Goal: Task Accomplishment & Management: Use online tool/utility

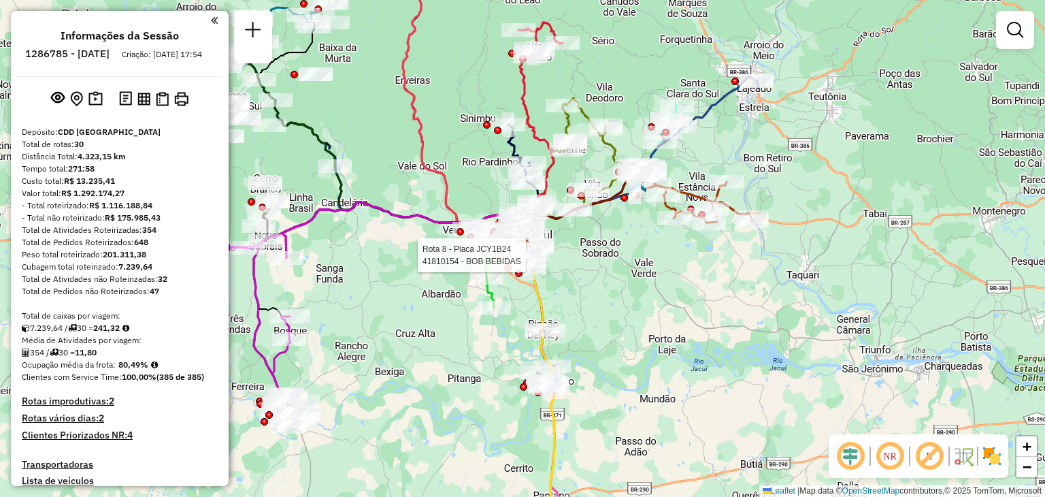
drag, startPoint x: 647, startPoint y: 333, endPoint x: 636, endPoint y: 363, distance: 32.7
click at [636, 363] on div "Rota 8 - Placa JCY1B24 41810154 - BOB BEBIDAS Janela de atendimento Grade de at…" at bounding box center [522, 248] width 1045 height 497
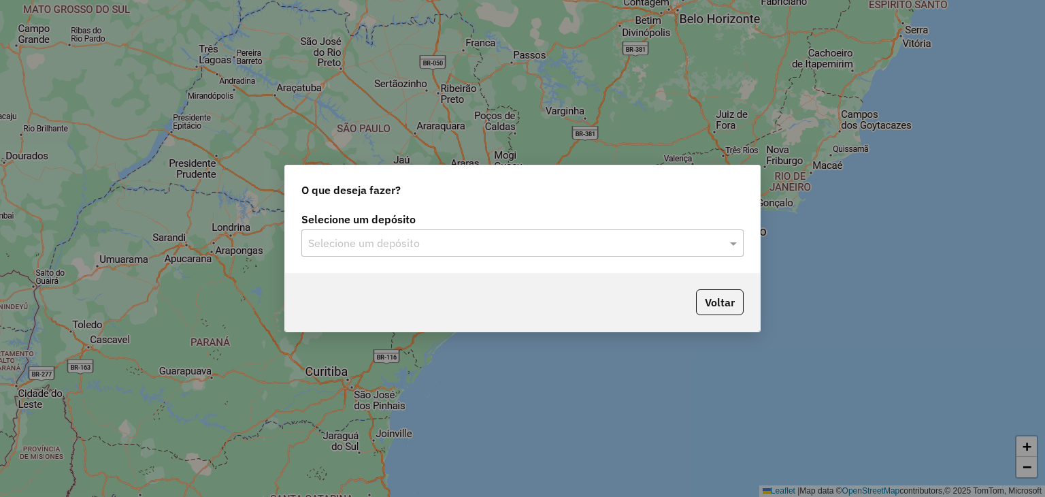
click at [440, 244] on input "text" at bounding box center [508, 243] width 401 height 16
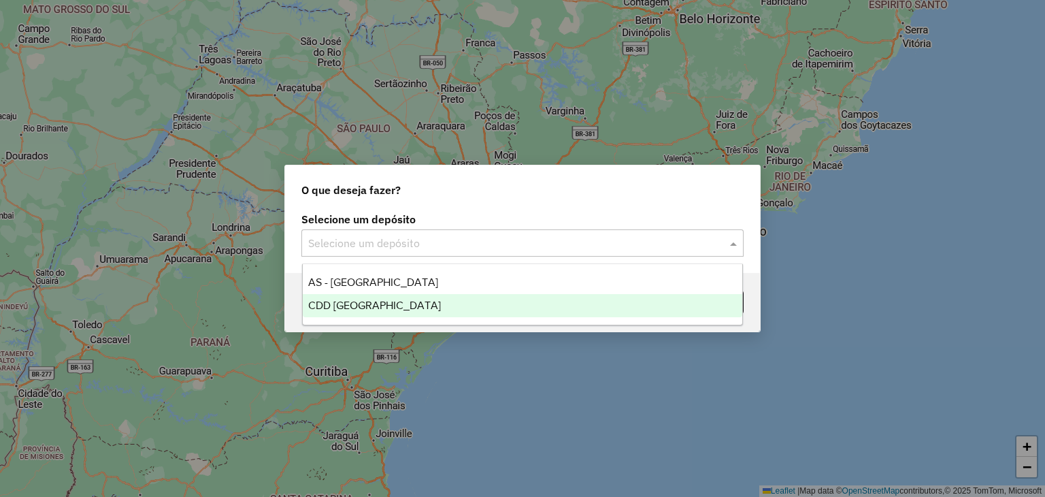
click at [408, 308] on span "CDD [GEOGRAPHIC_DATA]" at bounding box center [374, 305] width 133 height 12
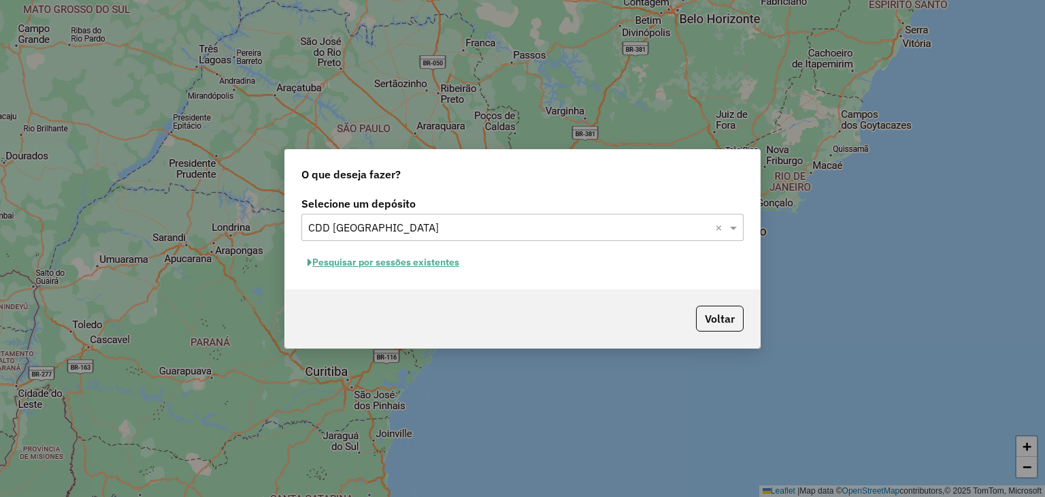
click at [418, 262] on button "Pesquisar por sessões existentes" at bounding box center [383, 262] width 164 height 21
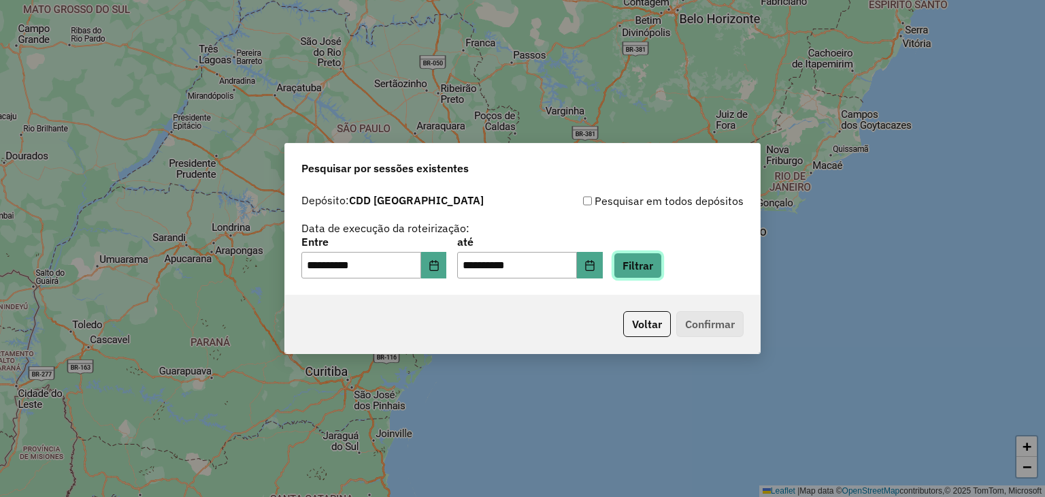
click at [635, 266] on button "Filtrar" at bounding box center [638, 265] width 48 height 26
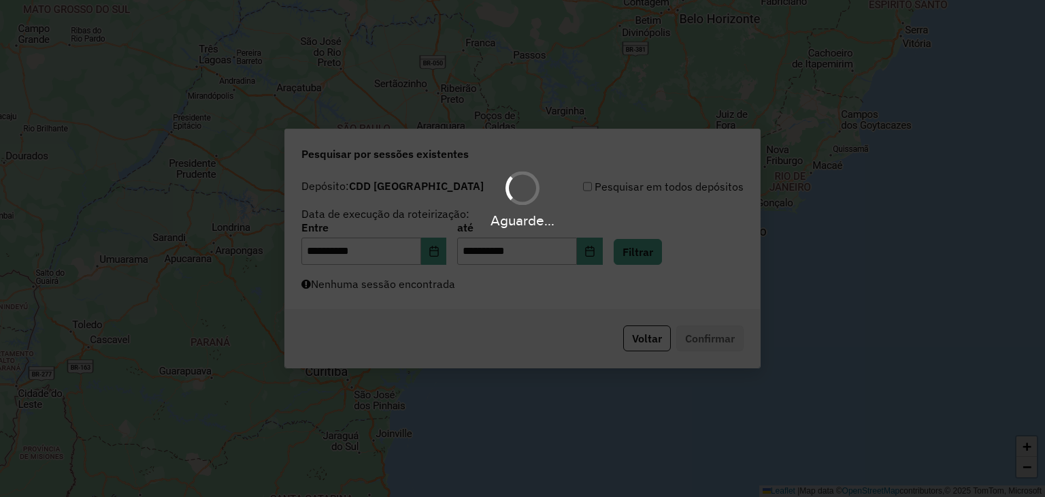
drag, startPoint x: 452, startPoint y: 292, endPoint x: 437, endPoint y: 295, distance: 15.2
click at [451, 292] on div "Aguarde..." at bounding box center [522, 248] width 1045 height 497
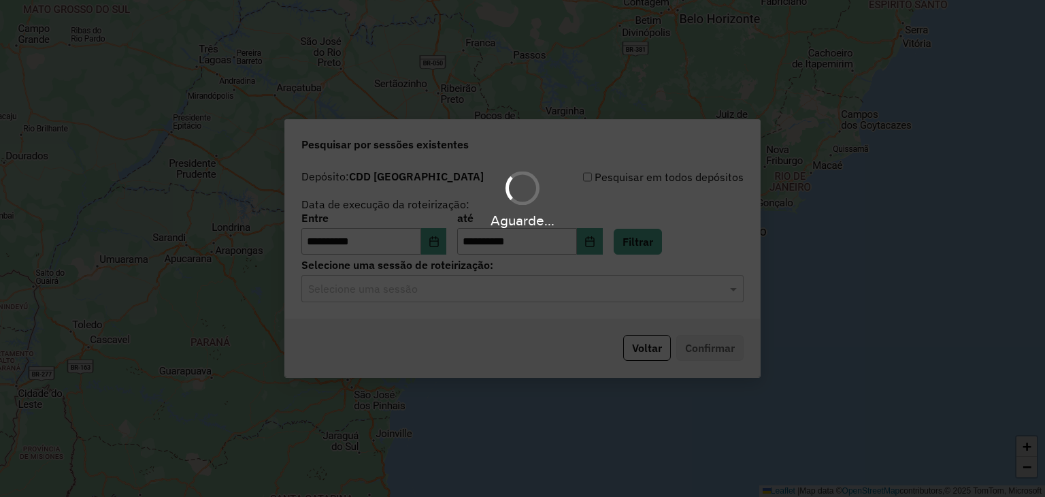
click at [435, 296] on div "Aguarde..." at bounding box center [522, 248] width 1045 height 497
click at [433, 297] on hb-app "**********" at bounding box center [522, 248] width 1045 height 497
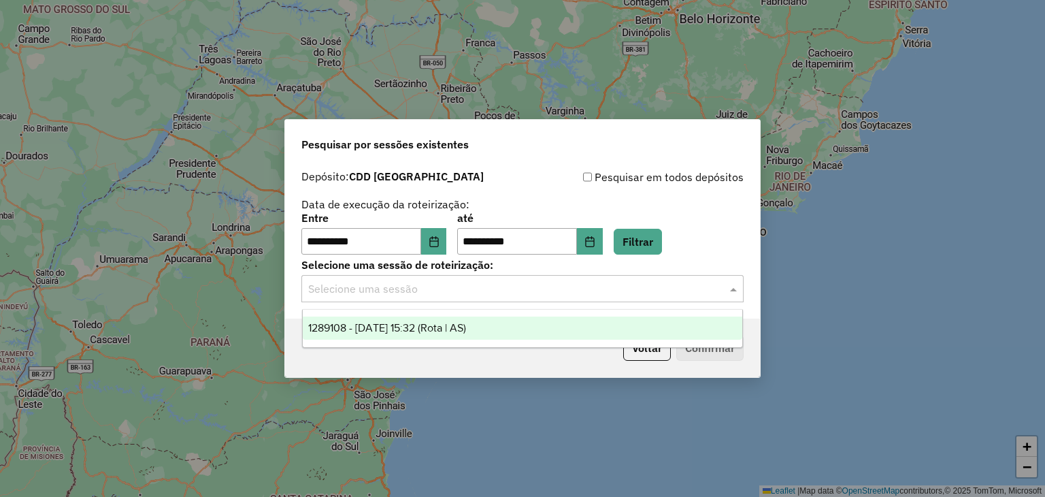
click at [432, 297] on div "Selecione uma sessão" at bounding box center [522, 288] width 442 height 27
click at [440, 323] on span "1289108 - 06/10/2025 15:32 (Rota | AS)" at bounding box center [387, 328] width 158 height 12
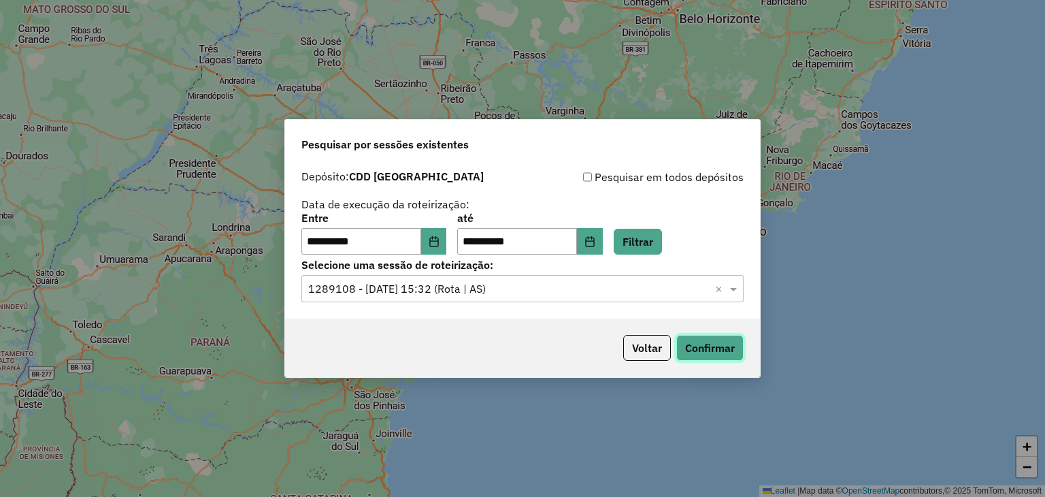
click at [697, 344] on button "Confirmar" at bounding box center [709, 348] width 67 height 26
click at [447, 240] on button "Choose Date" at bounding box center [434, 241] width 26 height 27
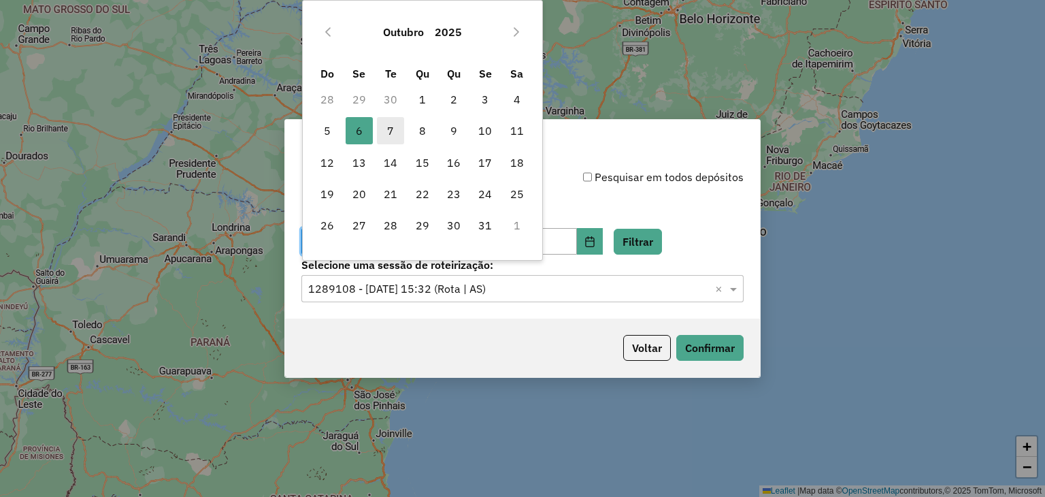
click at [389, 129] on span "7" at bounding box center [390, 130] width 27 height 27
type input "**********"
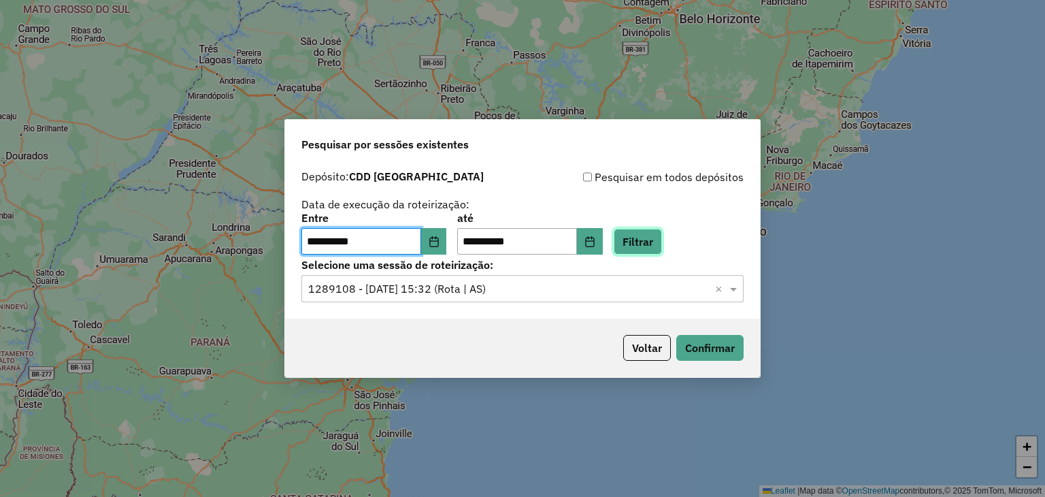
click at [659, 246] on button "Filtrar" at bounding box center [638, 242] width 48 height 26
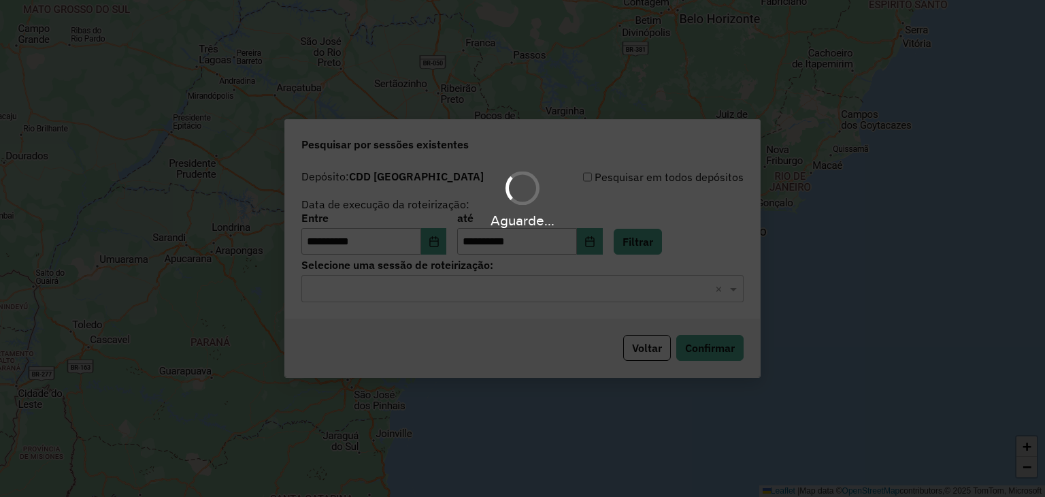
click at [593, 293] on hb-app "**********" at bounding box center [522, 248] width 1045 height 497
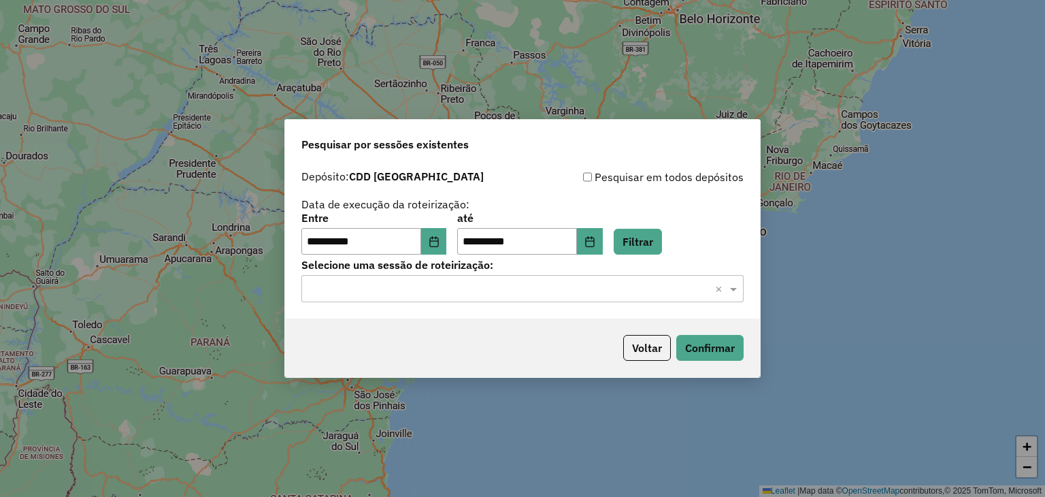
click at [533, 299] on div "Selecione uma sessão × ×" at bounding box center [522, 288] width 442 height 27
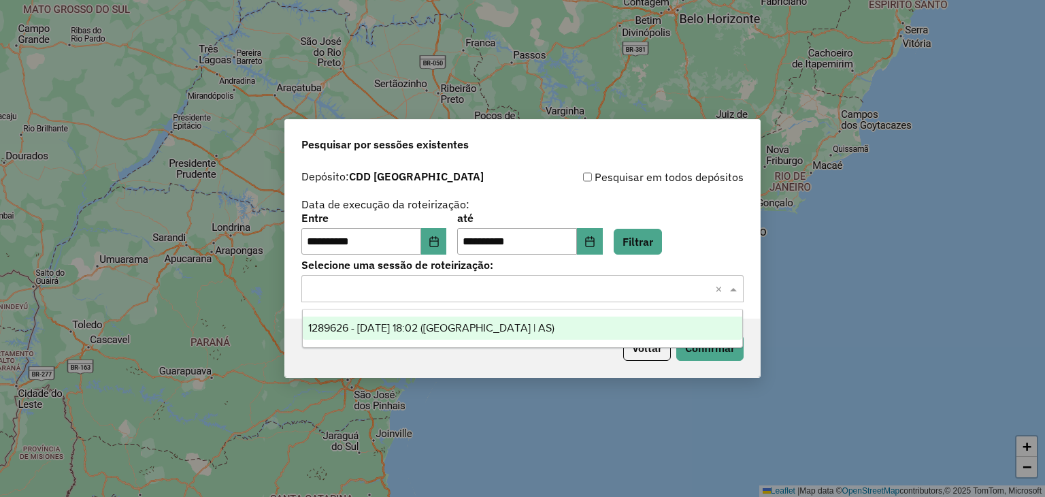
click at [487, 330] on span "1289626 - 07/10/2025 18:02 (Rota | AS)" at bounding box center [431, 328] width 246 height 12
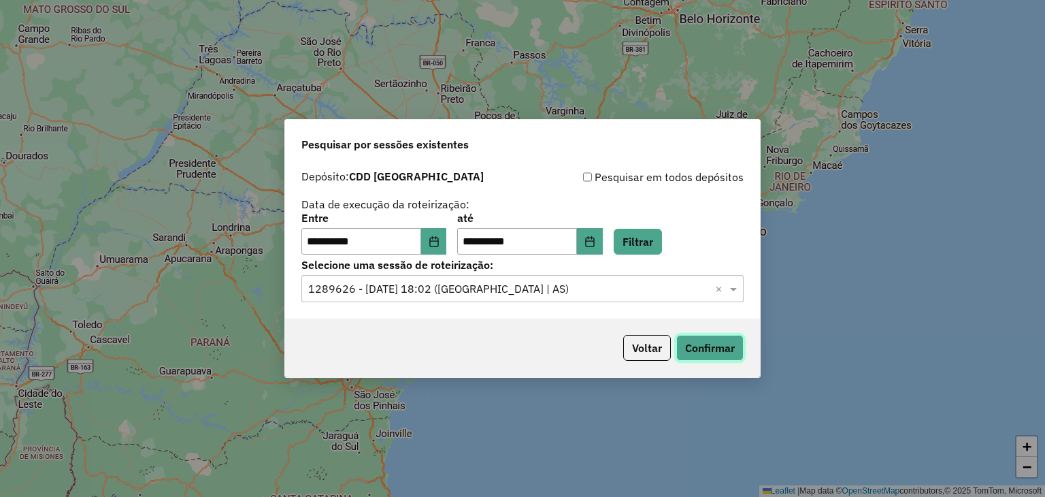
click at [709, 348] on button "Confirmar" at bounding box center [709, 348] width 67 height 26
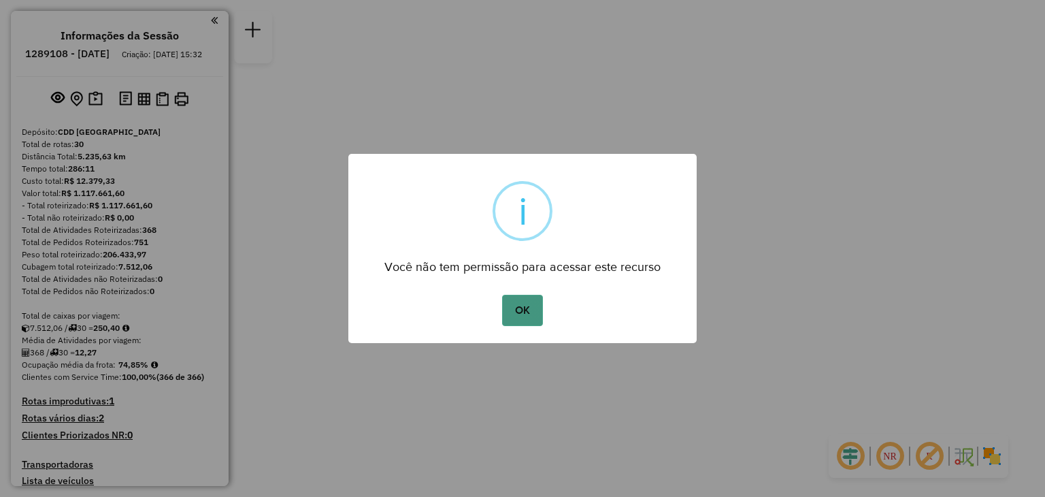
click at [509, 318] on button "OK" at bounding box center [522, 310] width 40 height 31
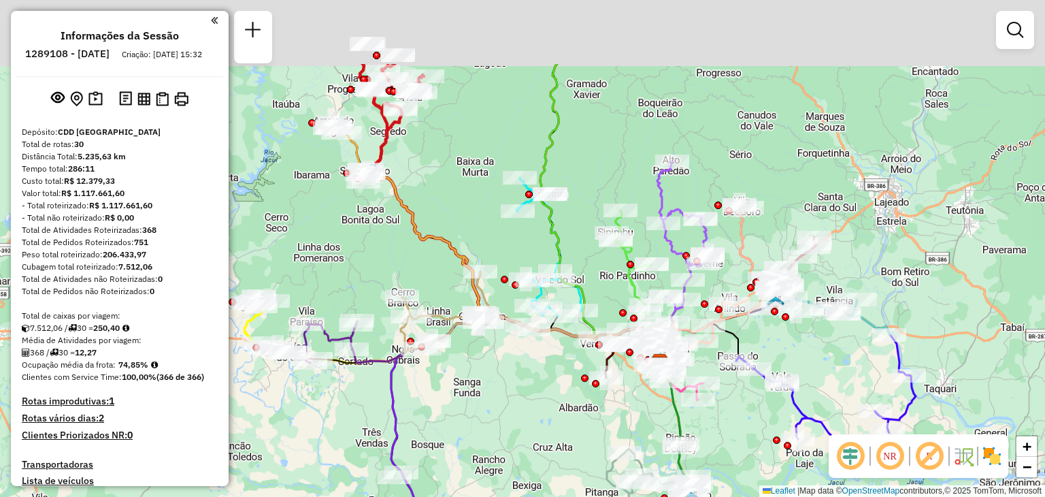
drag, startPoint x: 363, startPoint y: 301, endPoint x: 513, endPoint y: 423, distance: 193.5
click at [513, 423] on div "Janela de atendimento Grade de atendimento Capacidade Transportadoras Veículos …" at bounding box center [522, 248] width 1045 height 497
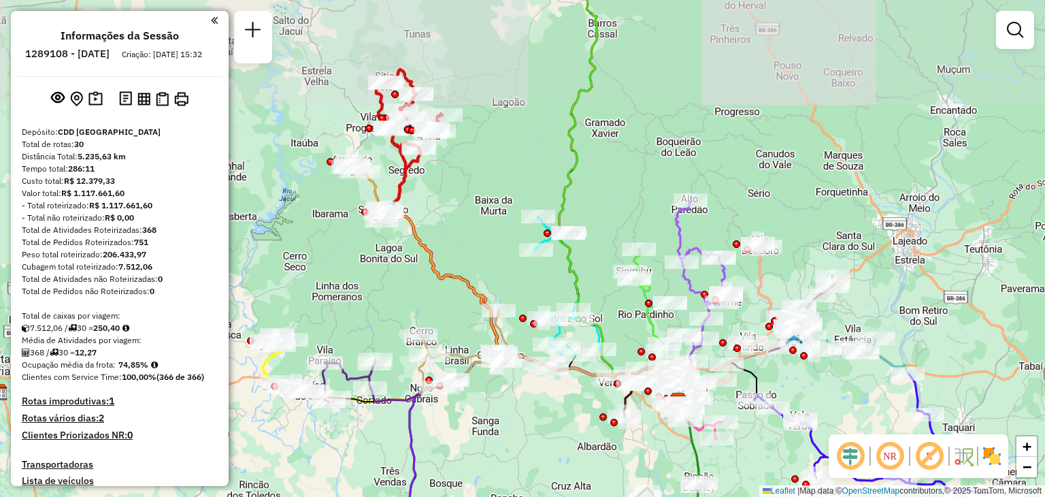
drag, startPoint x: 461, startPoint y: 248, endPoint x: 482, endPoint y: 306, distance: 61.2
click at [487, 310] on div "Rota 25 - Placa JBQ0E09 41804889 - ELCI GASS Janela de atendimento Grade de ate…" at bounding box center [522, 248] width 1045 height 497
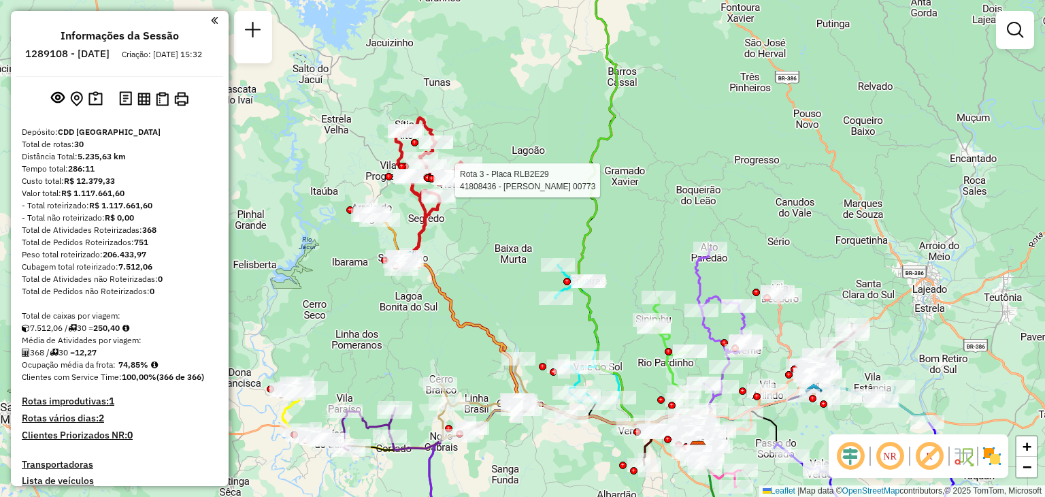
select select "**********"
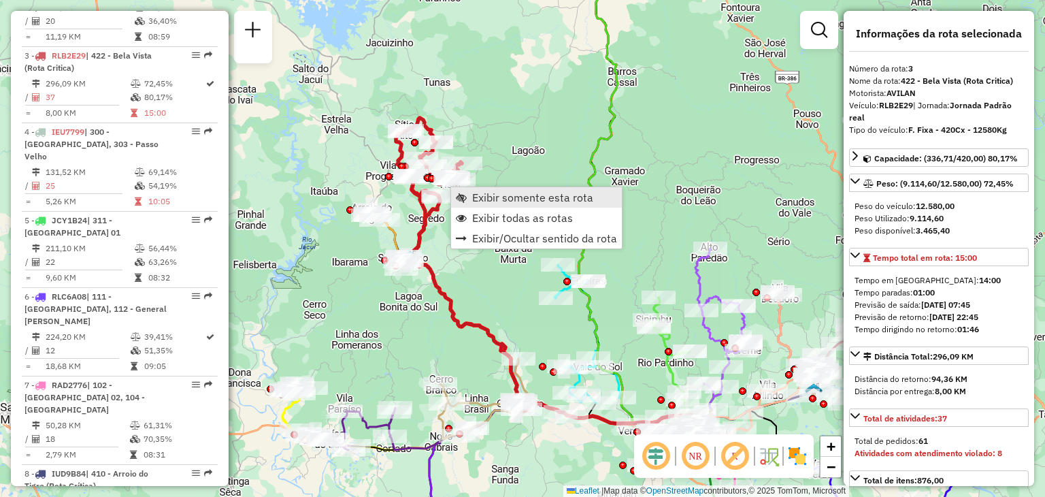
scroll to position [697, 0]
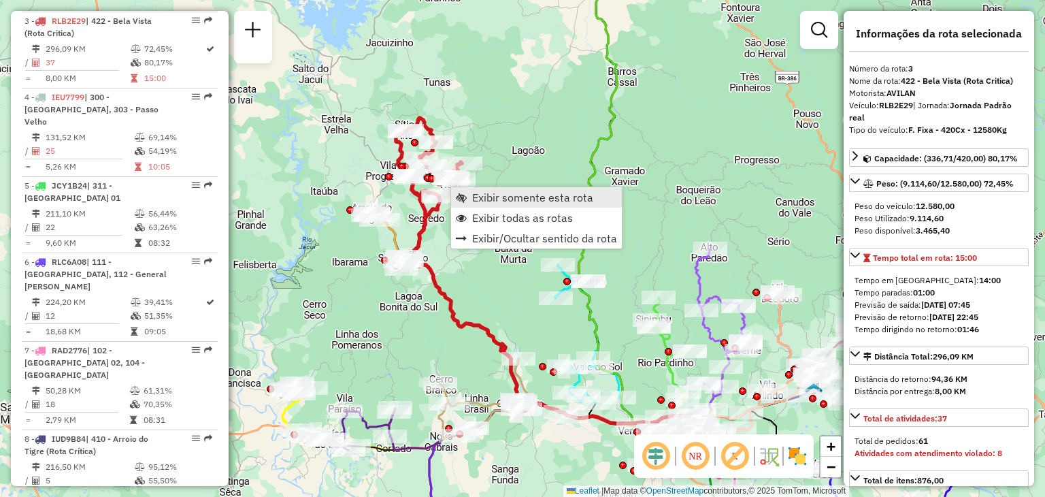
drag, startPoint x: 467, startPoint y: 191, endPoint x: 478, endPoint y: 188, distance: 11.2
click at [468, 191] on link "Exibir somente esta rota" at bounding box center [536, 197] width 171 height 20
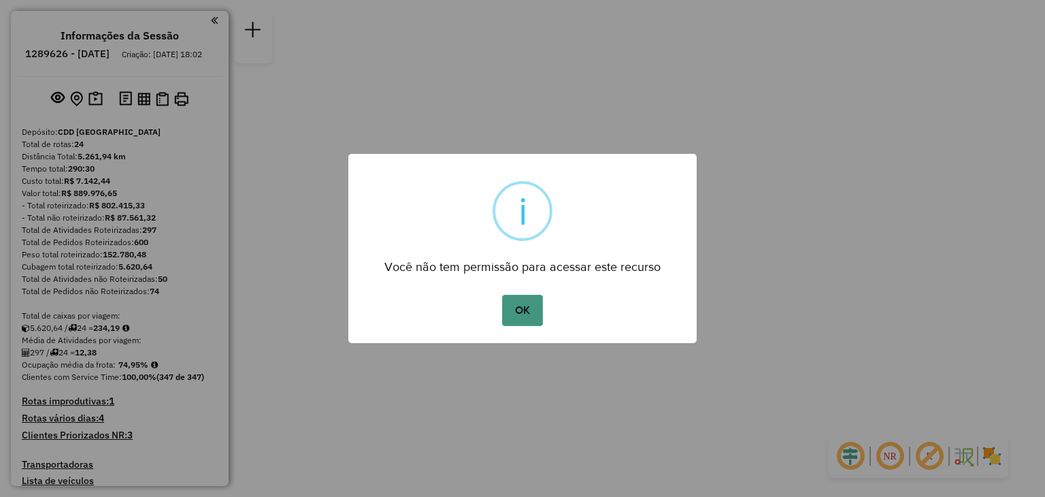
click at [527, 310] on button "OK" at bounding box center [522, 310] width 40 height 31
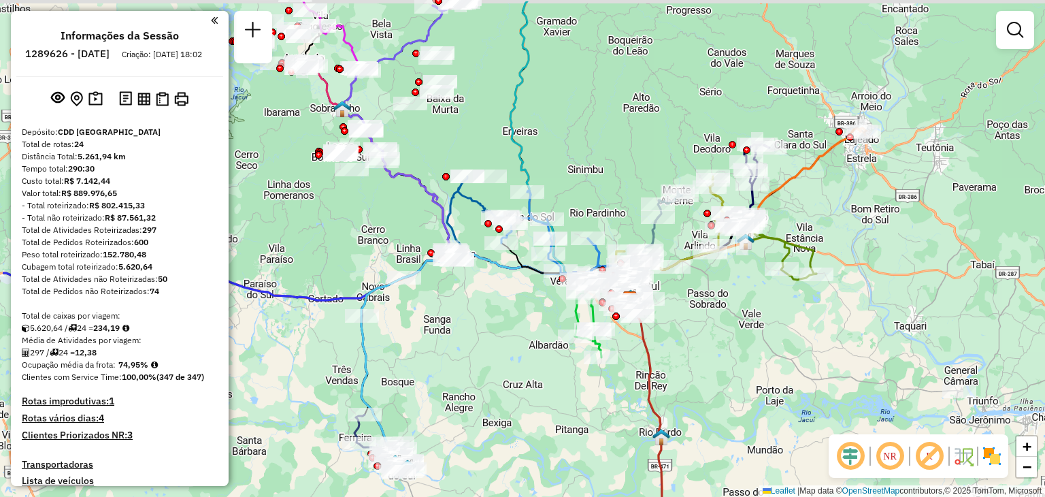
drag, startPoint x: 429, startPoint y: 309, endPoint x: 536, endPoint y: 360, distance: 119.0
click at [536, 360] on div "Janela de atendimento Grade de atendimento Capacidade Transportadoras Veículos …" at bounding box center [522, 248] width 1045 height 497
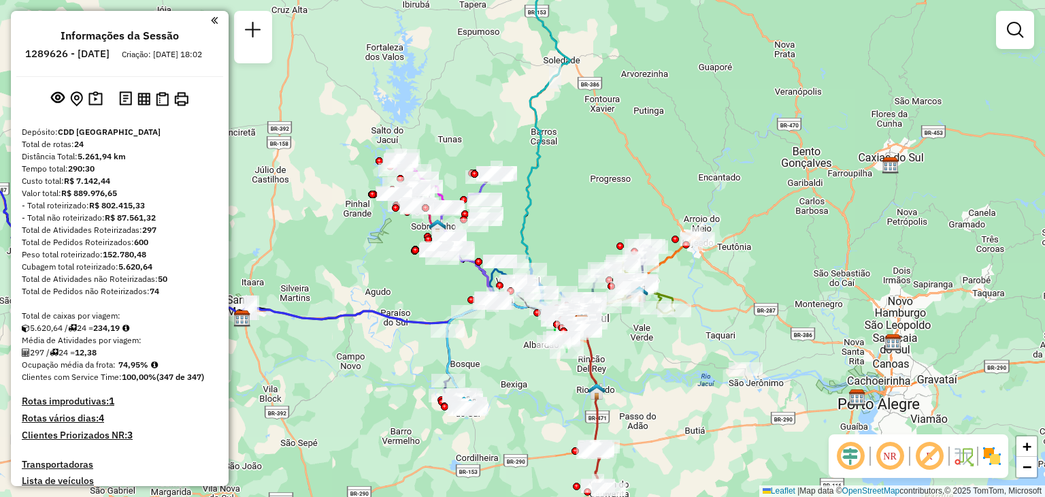
drag, startPoint x: 553, startPoint y: 261, endPoint x: 623, endPoint y: 226, distance: 78.5
click at [623, 226] on div "Janela de atendimento Grade de atendimento Capacidade Transportadoras Veículos …" at bounding box center [522, 248] width 1045 height 497
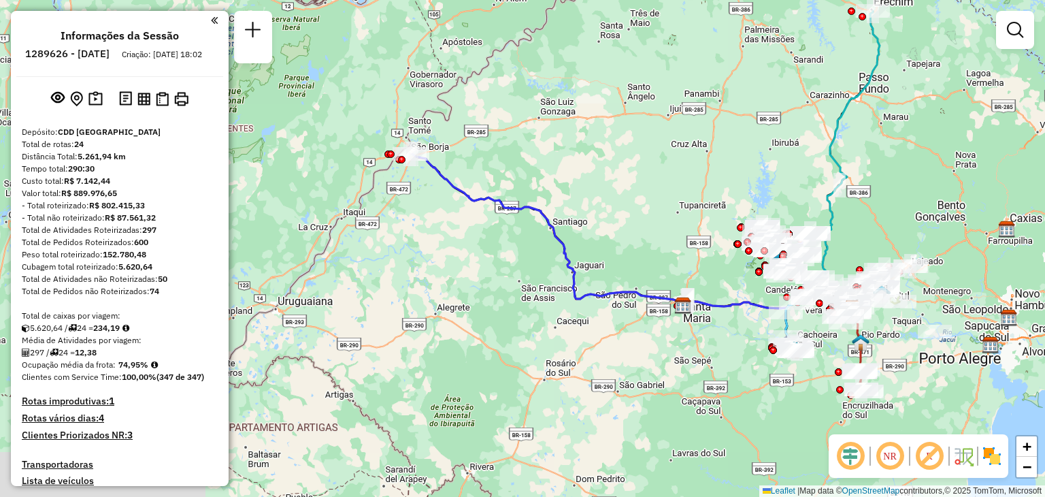
drag, startPoint x: 358, startPoint y: 227, endPoint x: 538, endPoint y: 240, distance: 180.1
click at [537, 240] on div "Janela de atendimento Grade de atendimento Capacidade Transportadoras Veículos …" at bounding box center [522, 248] width 1045 height 497
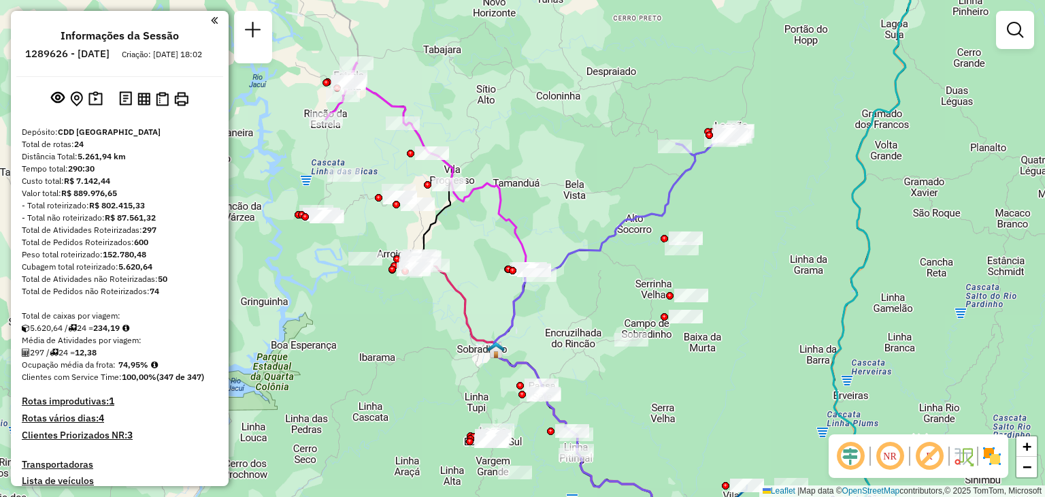
click at [565, 175] on div "Janela de atendimento Grade de atendimento Capacidade Transportadoras Veículos …" at bounding box center [522, 248] width 1045 height 497
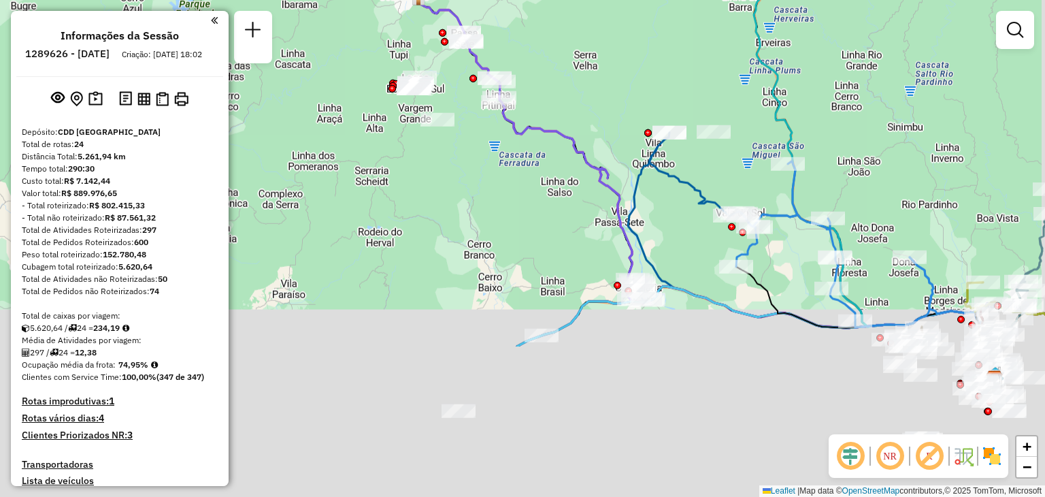
drag, startPoint x: 596, startPoint y: 226, endPoint x: 589, endPoint y: 184, distance: 42.2
click at [589, 184] on div "Janela de atendimento Grade de atendimento Capacidade Transportadoras Veículos …" at bounding box center [522, 248] width 1045 height 497
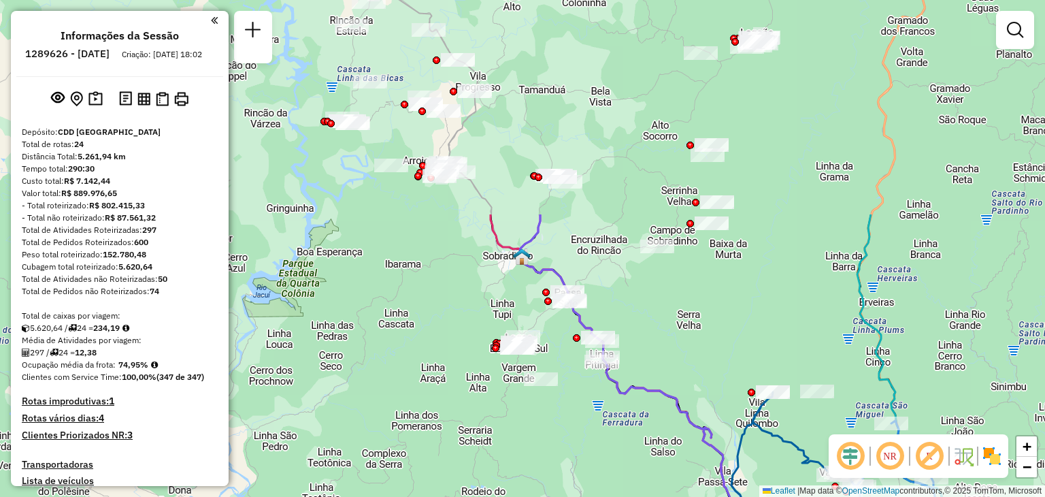
drag, startPoint x: 634, startPoint y: 227, endPoint x: 672, endPoint y: 336, distance: 115.1
click at [689, 385] on div "Janela de atendimento Grade de atendimento Capacidade Transportadoras Veículos …" at bounding box center [522, 248] width 1045 height 497
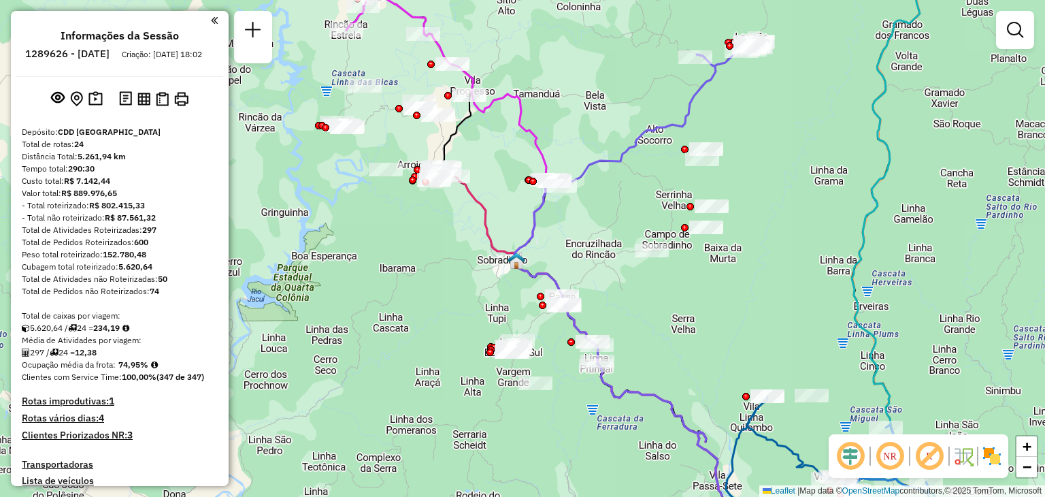
drag, startPoint x: 600, startPoint y: 289, endPoint x: 559, endPoint y: 234, distance: 68.6
click at [559, 234] on div "Janela de atendimento Grade de atendimento Capacidade Transportadoras Veículos …" at bounding box center [522, 248] width 1045 height 497
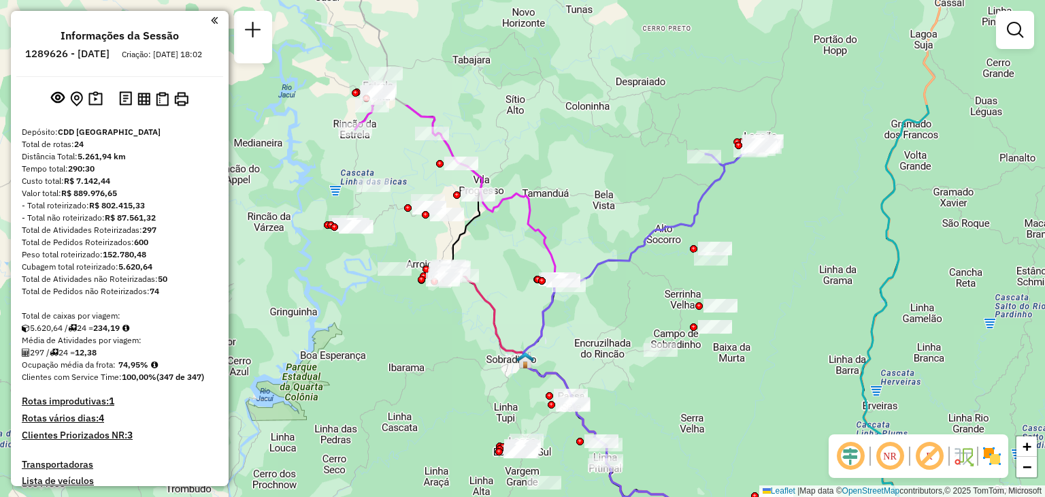
drag, startPoint x: 456, startPoint y: 220, endPoint x: 495, endPoint y: 350, distance: 135.2
click at [495, 350] on icon at bounding box center [774, 484] width 653 height 433
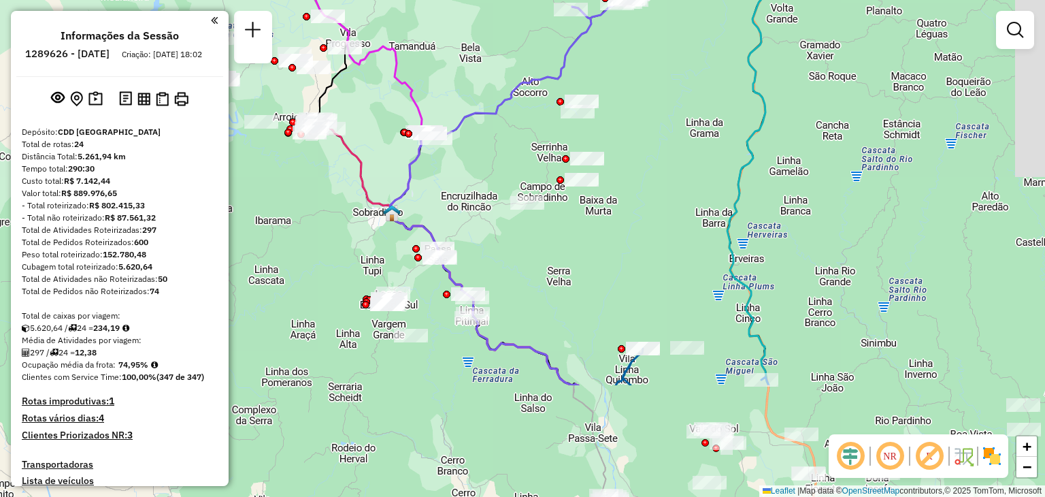
drag, startPoint x: 849, startPoint y: 279, endPoint x: 721, endPoint y: 140, distance: 189.7
click at [707, 117] on div "Janela de atendimento Grade de atendimento Capacidade Transportadoras Veículos …" at bounding box center [522, 248] width 1045 height 497
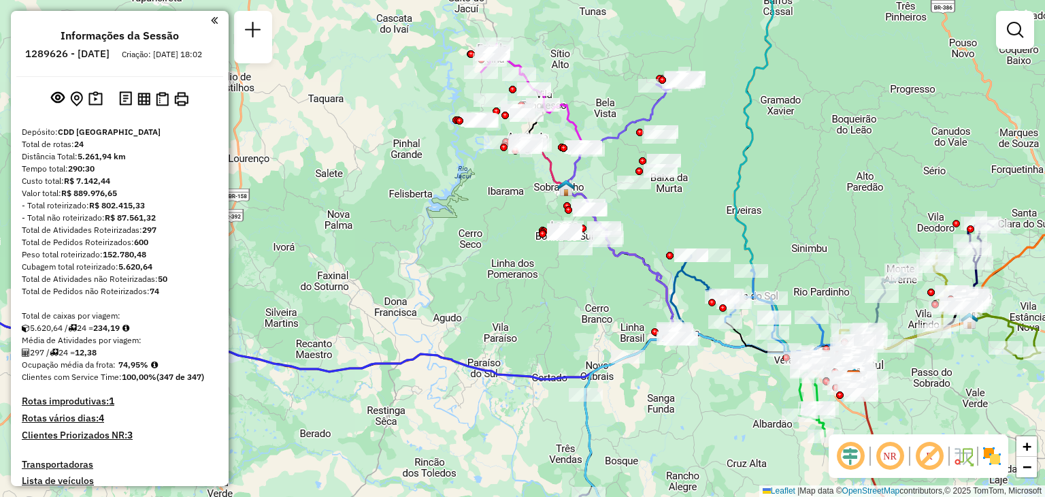
drag, startPoint x: 762, startPoint y: 250, endPoint x: 687, endPoint y: 137, distance: 136.1
click at [688, 137] on div "Janela de atendimento Grade de atendimento Capacidade Transportadoras Veículos …" at bounding box center [522, 248] width 1045 height 497
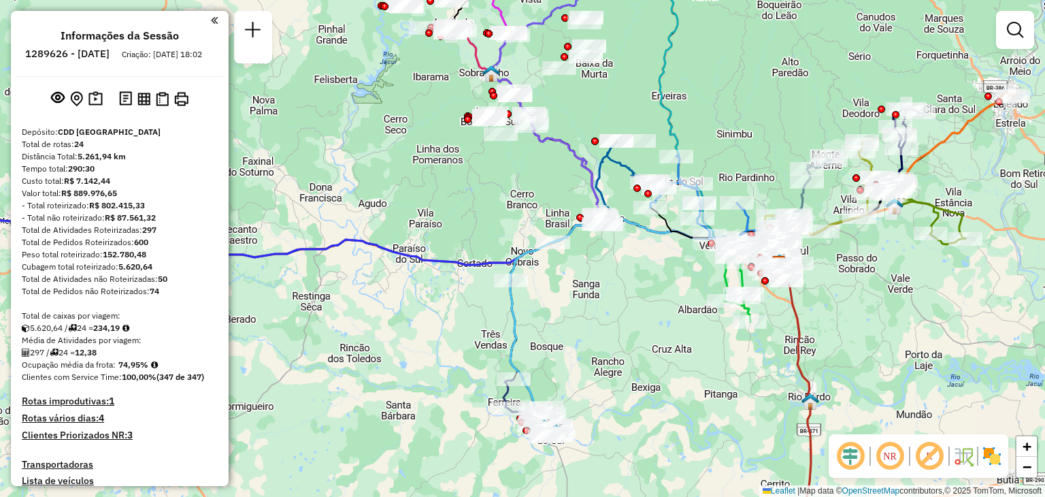
drag, startPoint x: 623, startPoint y: 345, endPoint x: 531, endPoint y: 207, distance: 166.3
click at [531, 208] on div "Janela de atendimento Grade de atendimento Capacidade Transportadoras Veículos …" at bounding box center [522, 248] width 1045 height 497
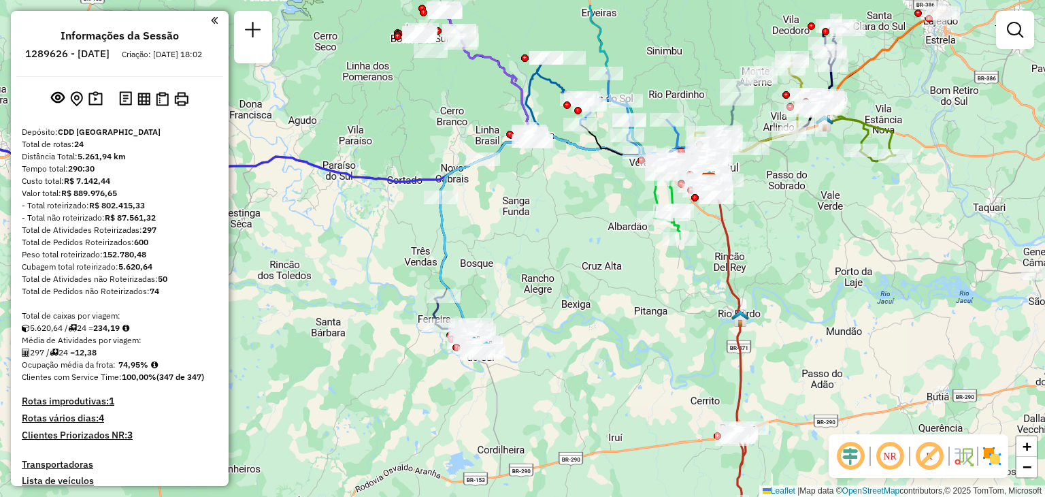
drag, startPoint x: 537, startPoint y: 188, endPoint x: 563, endPoint y: 248, distance: 65.2
click at [562, 248] on div "Janela de atendimento Grade de atendimento Capacidade Transportadoras Veículos …" at bounding box center [522, 248] width 1045 height 497
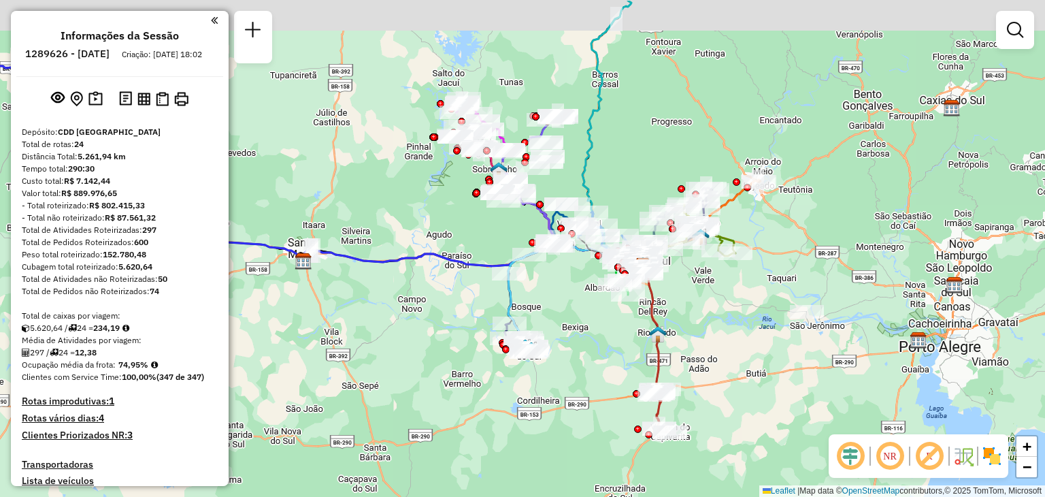
drag, startPoint x: 435, startPoint y: 262, endPoint x: 438, endPoint y: 306, distance: 43.6
click at [438, 306] on div "Janela de atendimento Grade de atendimento Capacidade Transportadoras Veículos …" at bounding box center [522, 248] width 1045 height 497
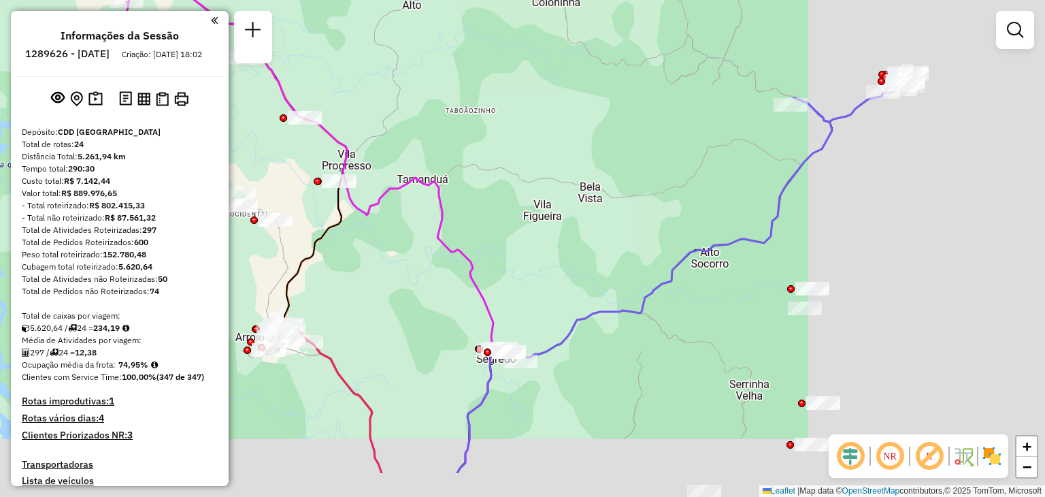
drag, startPoint x: 759, startPoint y: 210, endPoint x: 520, endPoint y: 132, distance: 251.1
click at [520, 133] on div "Janela de atendimento Grade de atendimento Capacidade Transportadoras Veículos …" at bounding box center [522, 248] width 1045 height 497
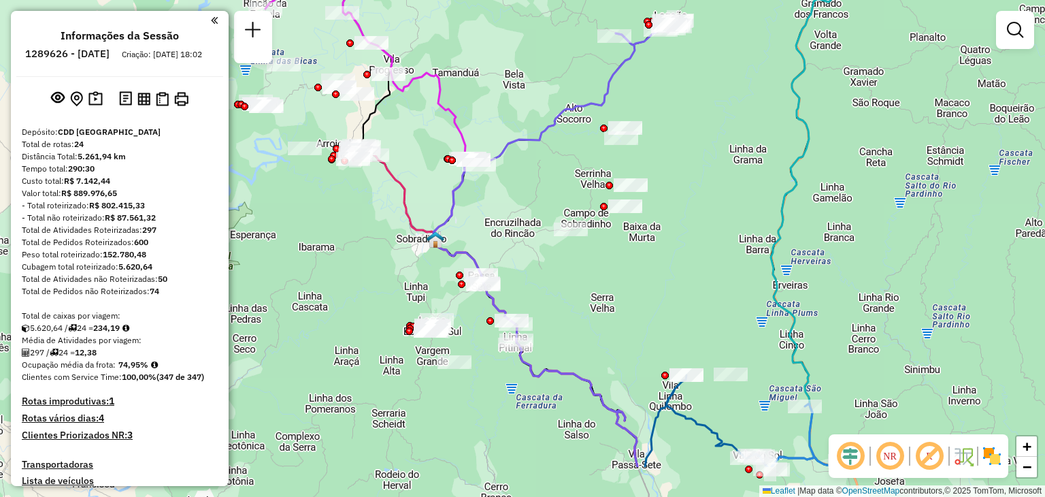
drag, startPoint x: 753, startPoint y: 259, endPoint x: 683, endPoint y: 131, distance: 145.9
click at [683, 131] on div "Janela de atendimento Grade de atendimento Capacidade Transportadoras Veículos …" at bounding box center [522, 248] width 1045 height 497
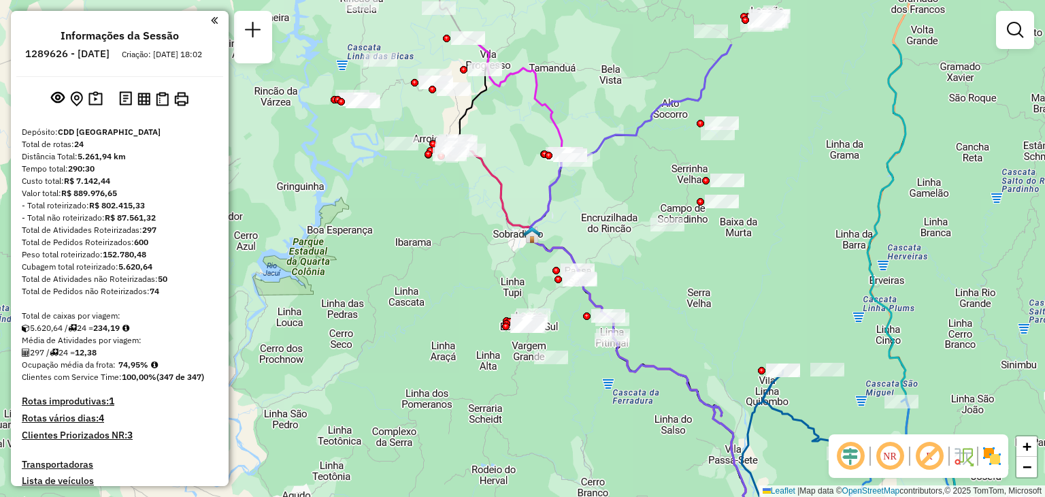
drag, startPoint x: 481, startPoint y: 196, endPoint x: 631, endPoint y: 290, distance: 177.3
click at [631, 290] on div "Janela de atendimento Grade de atendimento Capacidade Transportadoras Veículos …" at bounding box center [522, 248] width 1045 height 497
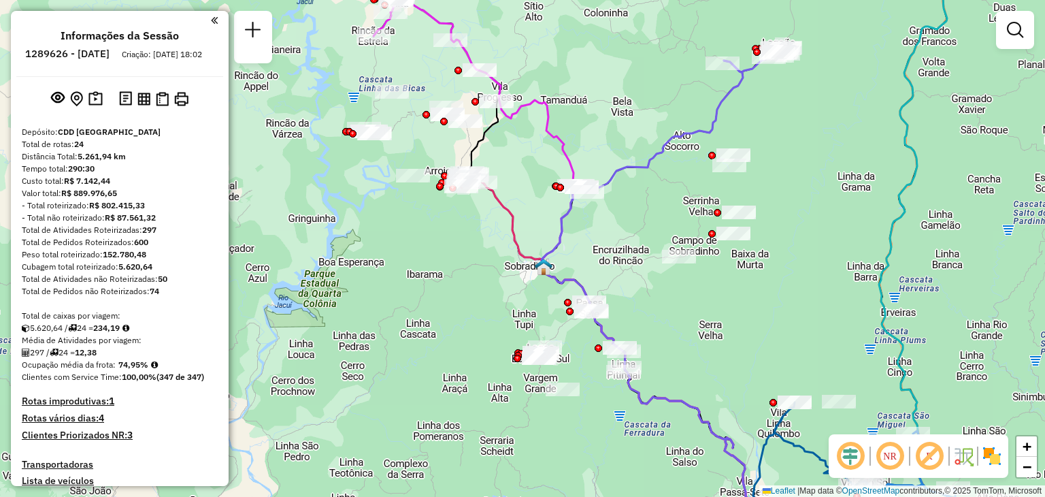
click at [422, 157] on div "Janela de atendimento Grade de atendimento Capacidade Transportadoras Veículos …" at bounding box center [522, 248] width 1045 height 497
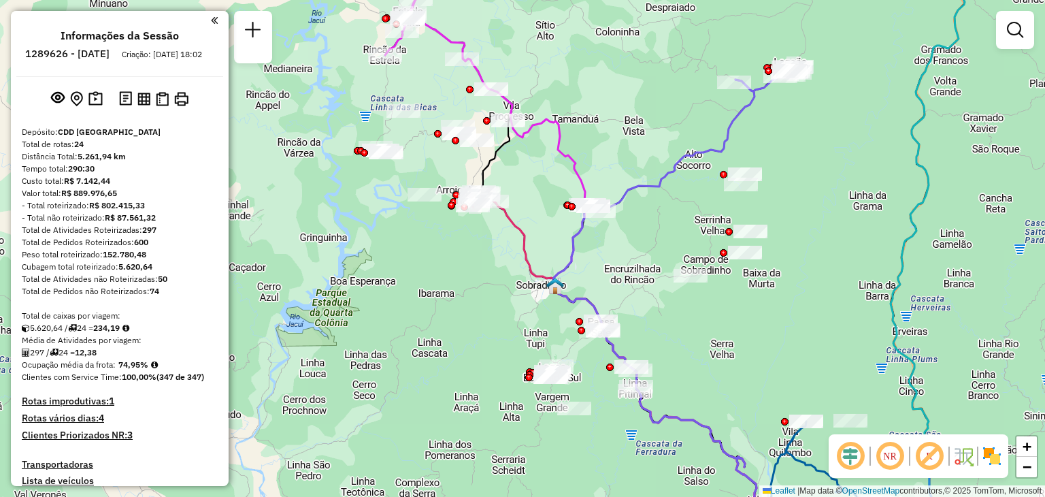
drag, startPoint x: 530, startPoint y: 210, endPoint x: 550, endPoint y: 261, distance: 54.7
click at [570, 278] on div "Janela de atendimento Grade de atendimento Capacidade Transportadoras Veículos …" at bounding box center [522, 248] width 1045 height 497
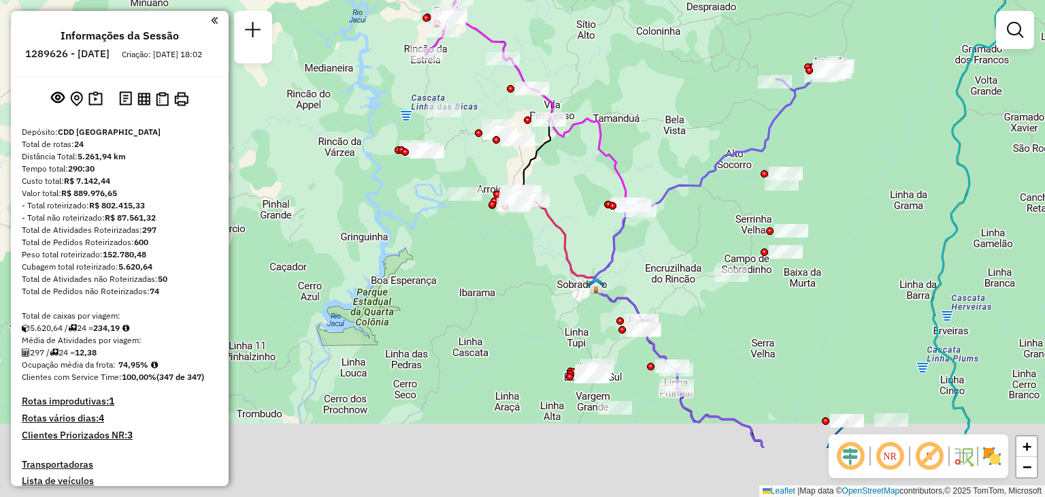
drag, startPoint x: 596, startPoint y: 346, endPoint x: 566, endPoint y: 231, distance: 118.8
click at [566, 232] on icon at bounding box center [641, 320] width 245 height 255
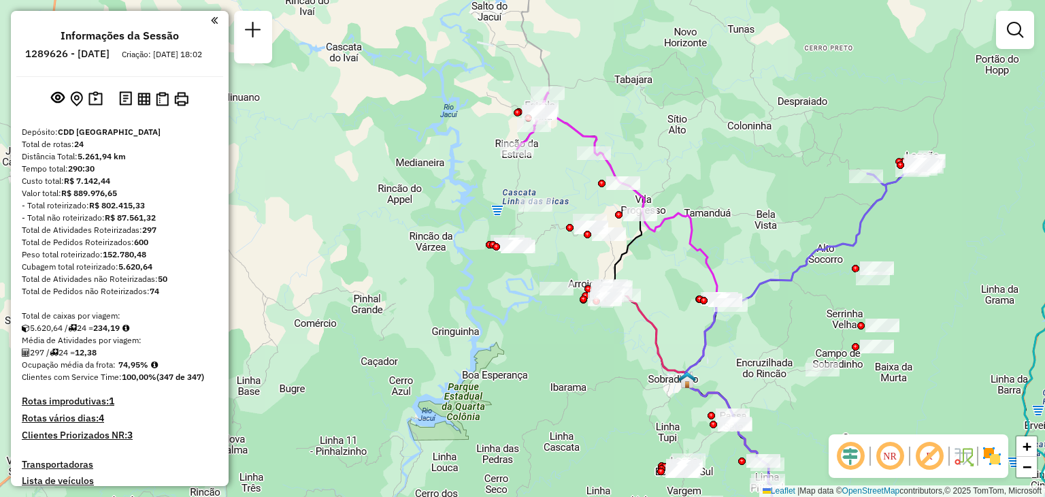
drag, startPoint x: 736, startPoint y: 357, endPoint x: 650, endPoint y: 274, distance: 119.8
click at [651, 274] on div "Janela de atendimento Grade de atendimento Capacidade Transportadoras Veículos …" at bounding box center [522, 248] width 1045 height 497
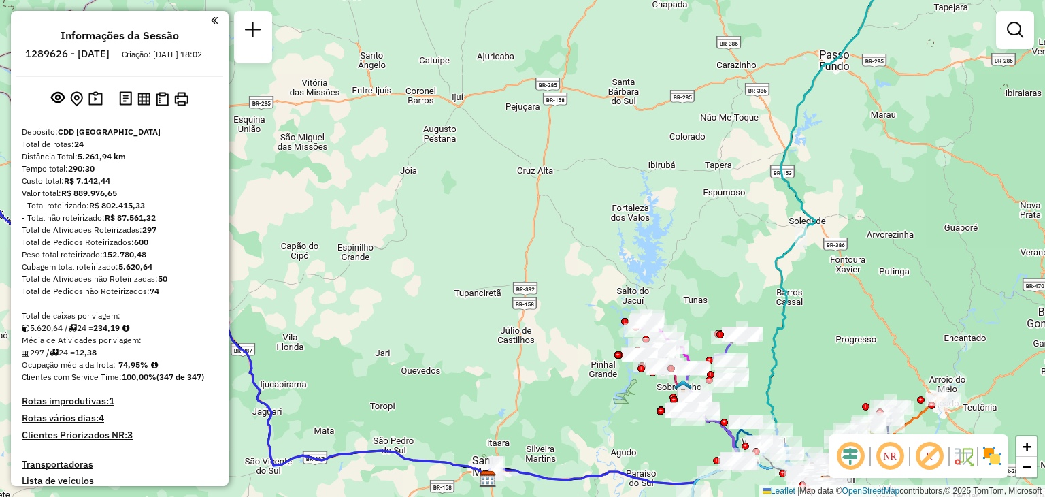
click at [496, 84] on div "Janela de atendimento Grade de atendimento Capacidade Transportadoras Veículos …" at bounding box center [522, 248] width 1045 height 497
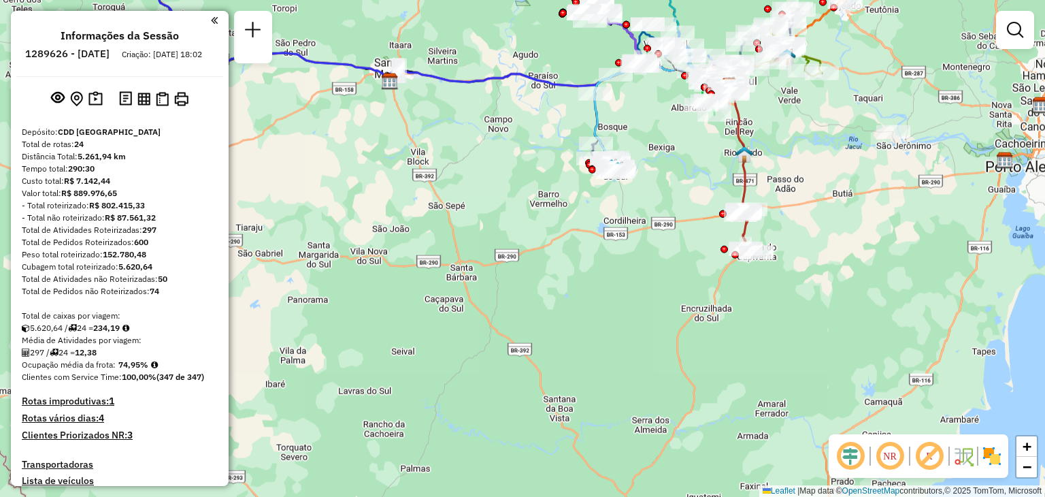
drag, startPoint x: 582, startPoint y: 235, endPoint x: 556, endPoint y: 111, distance: 127.2
click at [556, 111] on div "Janela de atendimento Grade de atendimento Capacidade Transportadoras Veículos …" at bounding box center [522, 248] width 1045 height 497
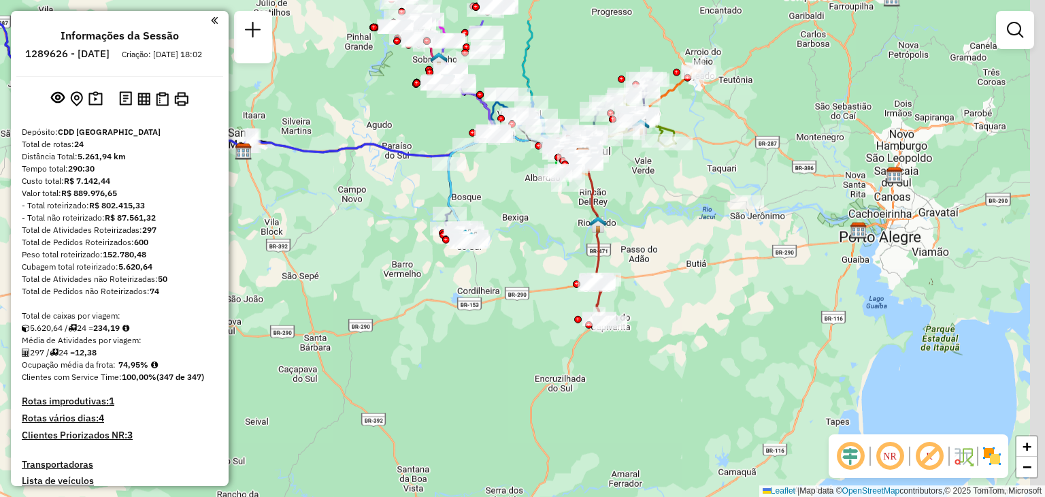
drag, startPoint x: 567, startPoint y: 130, endPoint x: 430, endPoint y: 197, distance: 152.2
click at [423, 201] on div "Janela de atendimento Grade de atendimento Capacidade Transportadoras Veículos …" at bounding box center [522, 248] width 1045 height 497
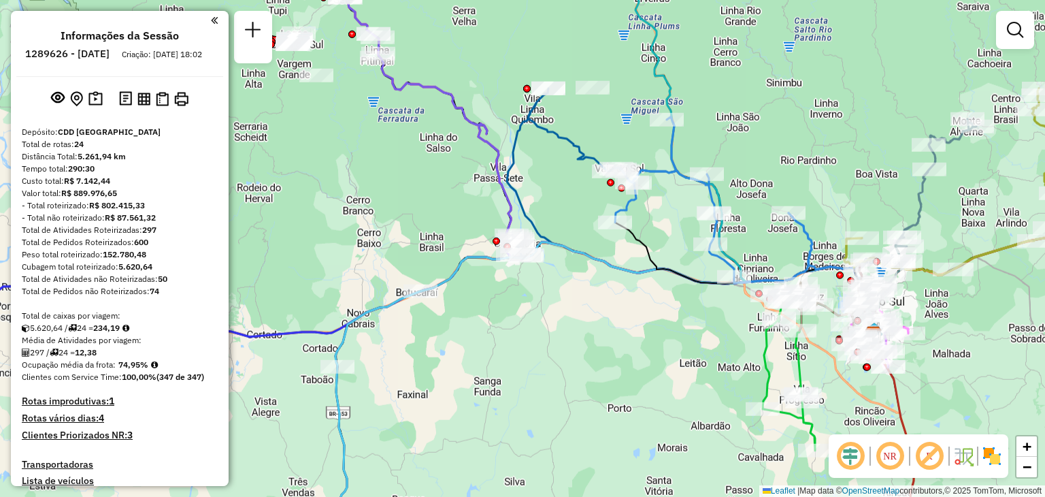
drag, startPoint x: 490, startPoint y: 120, endPoint x: 650, endPoint y: 182, distance: 171.2
click at [653, 186] on icon at bounding box center [589, 150] width 580 height 384
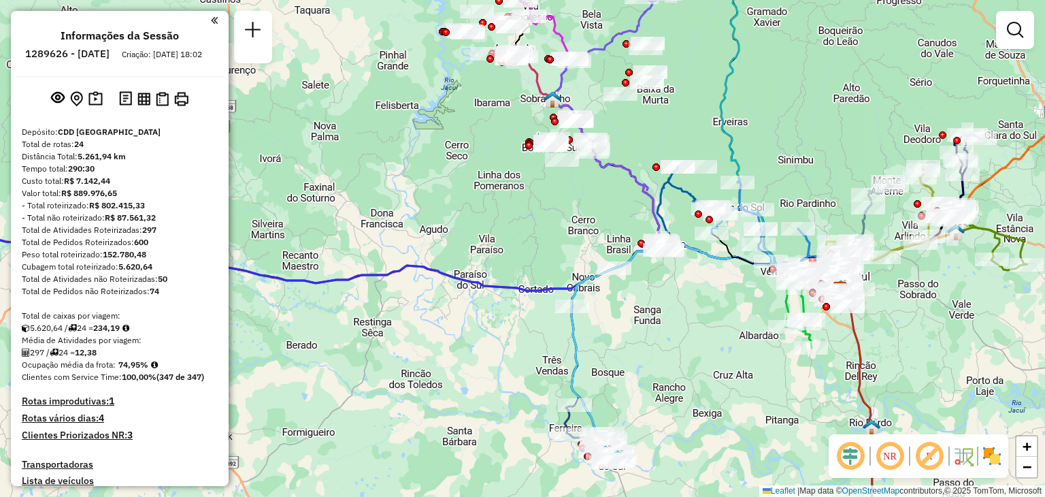
drag, startPoint x: 631, startPoint y: 197, endPoint x: 544, endPoint y: 167, distance: 93.0
click at [545, 168] on div "Janela de atendimento Grade de atendimento Capacidade Transportadoras Veículos …" at bounding box center [522, 248] width 1045 height 497
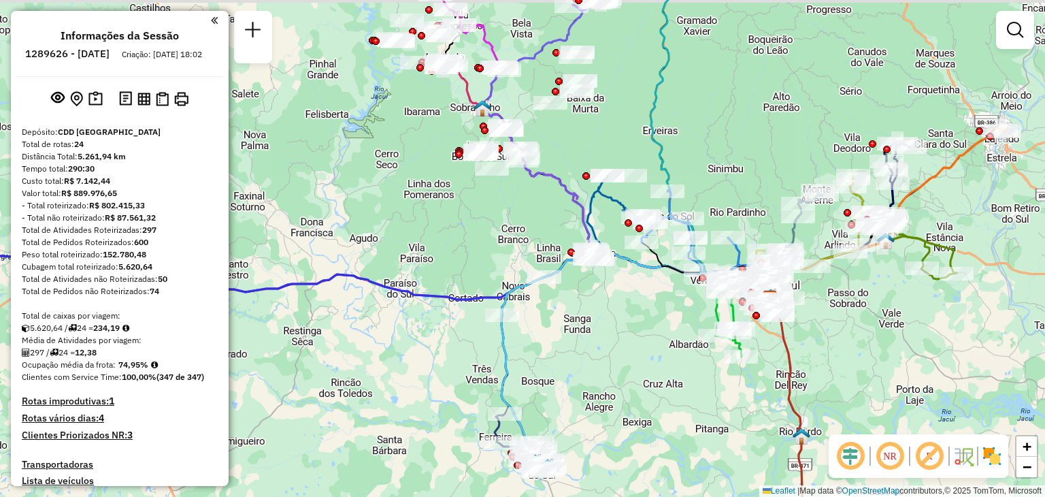
drag, startPoint x: 553, startPoint y: 302, endPoint x: 569, endPoint y: 340, distance: 41.5
click at [569, 340] on div "Janela de atendimento Grade de atendimento Capacidade Transportadoras Veículos …" at bounding box center [522, 248] width 1045 height 497
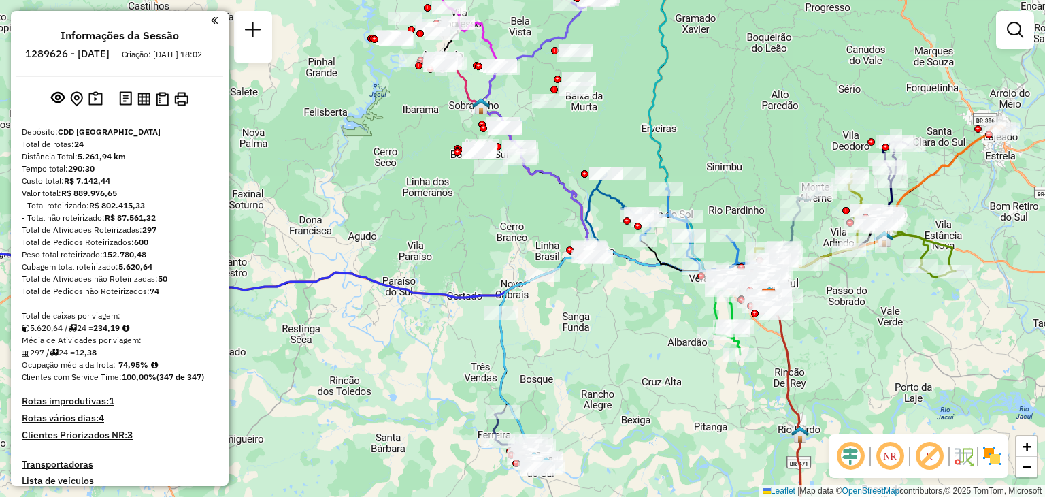
drag, startPoint x: 587, startPoint y: 379, endPoint x: 582, endPoint y: 370, distance: 11.0
click at [582, 370] on div "Janela de atendimento Grade de atendimento Capacidade Transportadoras Veículos …" at bounding box center [522, 248] width 1045 height 497
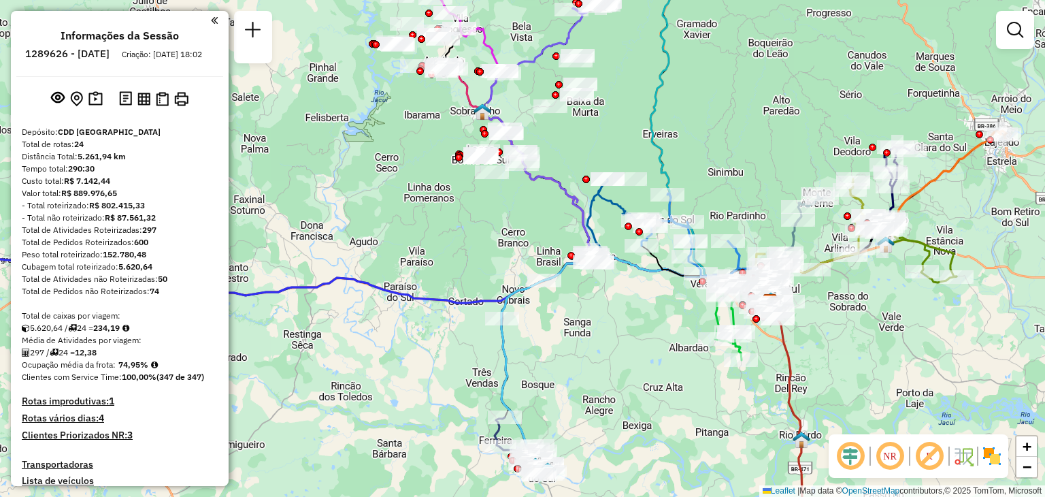
drag, startPoint x: 586, startPoint y: 382, endPoint x: 582, endPoint y: 361, distance: 21.5
click at [585, 380] on div "Janela de atendimento Grade de atendimento Capacidade Transportadoras Veículos …" at bounding box center [522, 248] width 1045 height 497
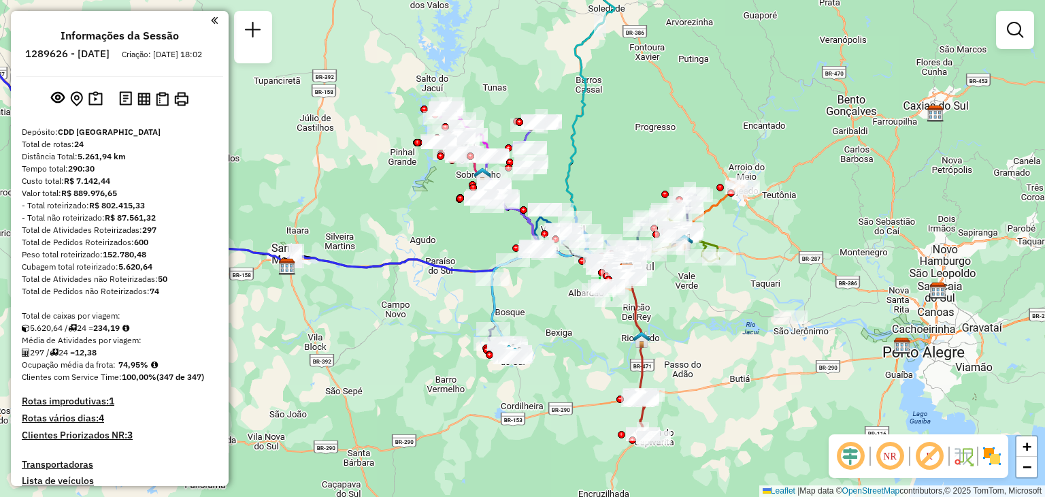
drag, startPoint x: 875, startPoint y: 306, endPoint x: 838, endPoint y: 291, distance: 39.7
click at [844, 297] on div "Janela de atendimento Grade de atendimento Capacidade Transportadoras Veículos …" at bounding box center [522, 248] width 1045 height 497
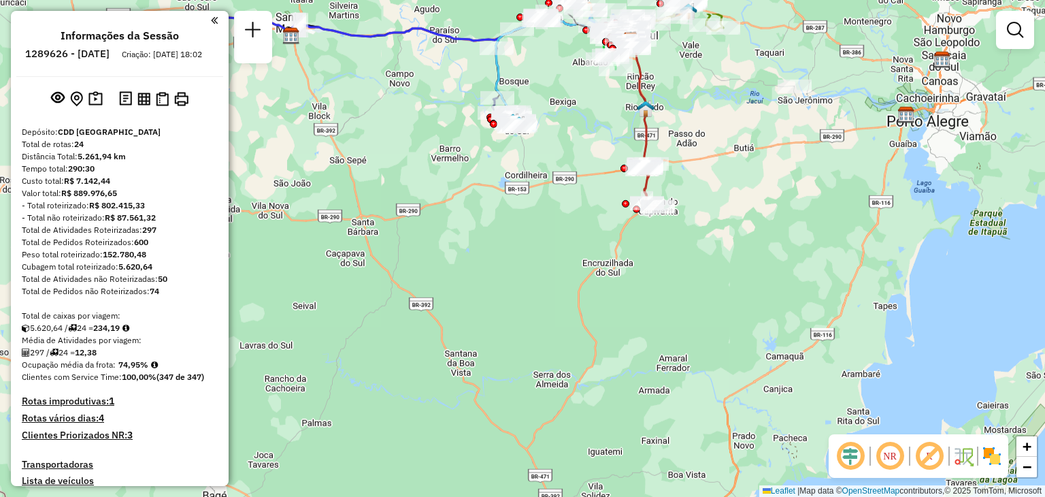
drag, startPoint x: 810, startPoint y: 54, endPoint x: 753, endPoint y: 318, distance: 270.0
click at [753, 318] on div "Janela de atendimento Grade de atendimento Capacidade Transportadoras Veículos …" at bounding box center [522, 248] width 1045 height 497
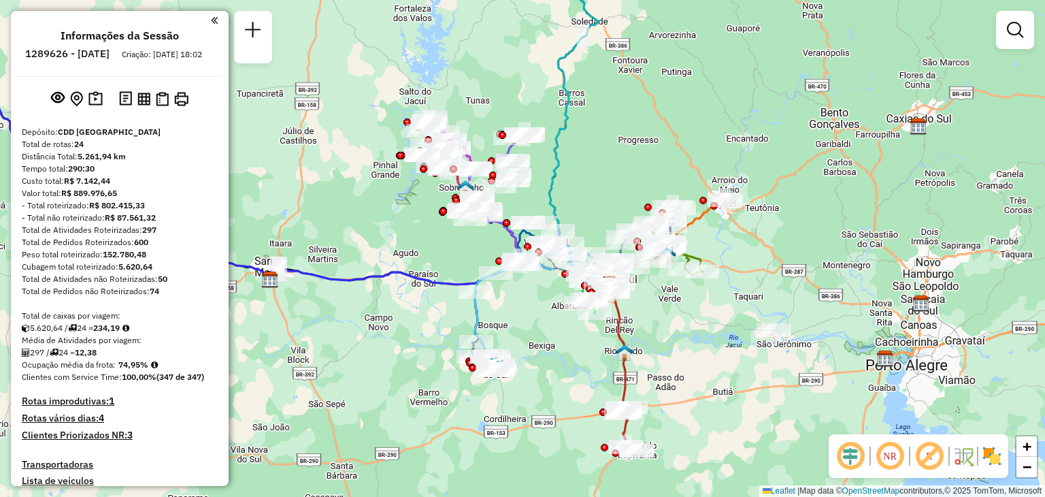
drag, startPoint x: 614, startPoint y: 88, endPoint x: 631, endPoint y: 126, distance: 41.1
click at [638, 130] on div "Janela de atendimento Grade de atendimento Capacidade Transportadoras Veículos …" at bounding box center [522, 248] width 1045 height 497
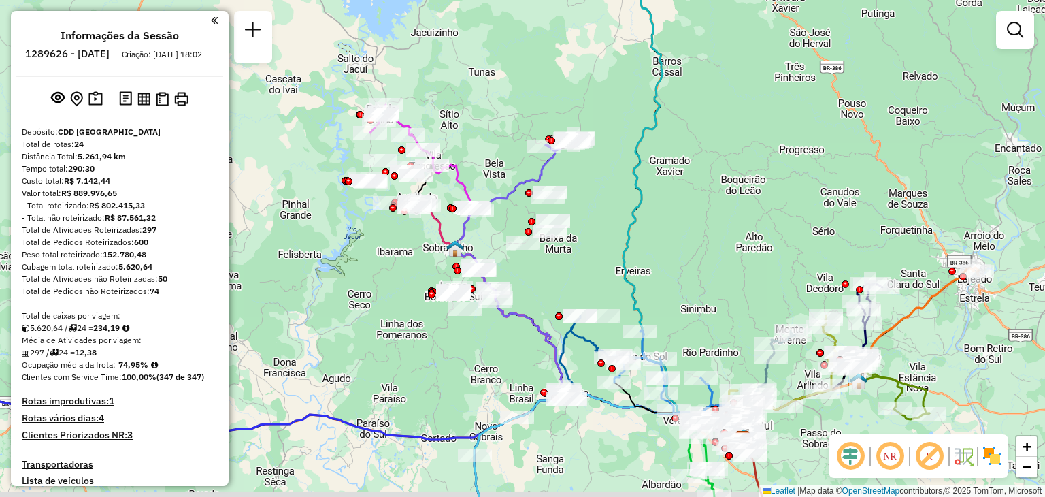
drag, startPoint x: 482, startPoint y: 129, endPoint x: 482, endPoint y: 94, distance: 34.7
click at [482, 94] on div "Janela de atendimento Grade de atendimento Capacidade Transportadoras Veículos …" at bounding box center [522, 248] width 1045 height 497
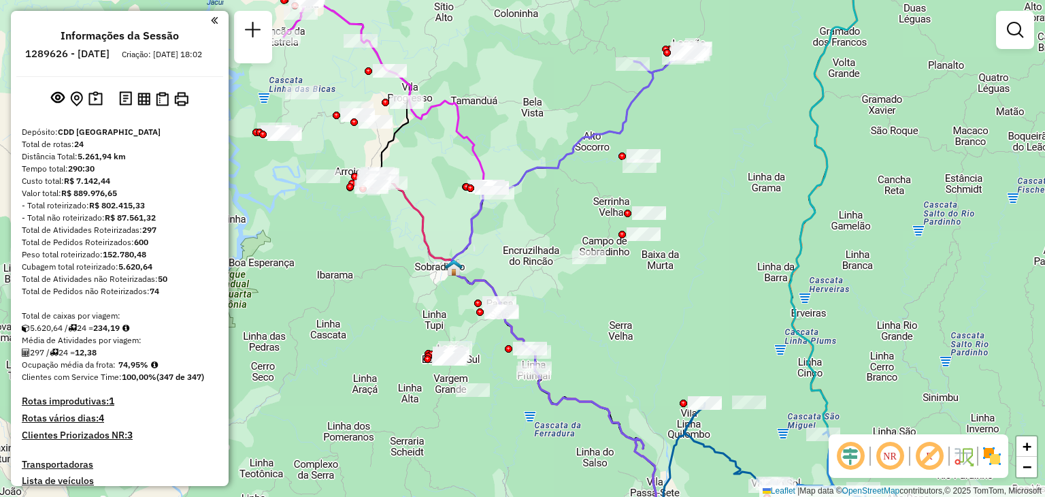
drag, startPoint x: 439, startPoint y: 270, endPoint x: 450, endPoint y: 257, distance: 17.4
click at [451, 292] on div "Janela de atendimento Grade de atendimento Capacidade Transportadoras Veículos …" at bounding box center [522, 248] width 1045 height 497
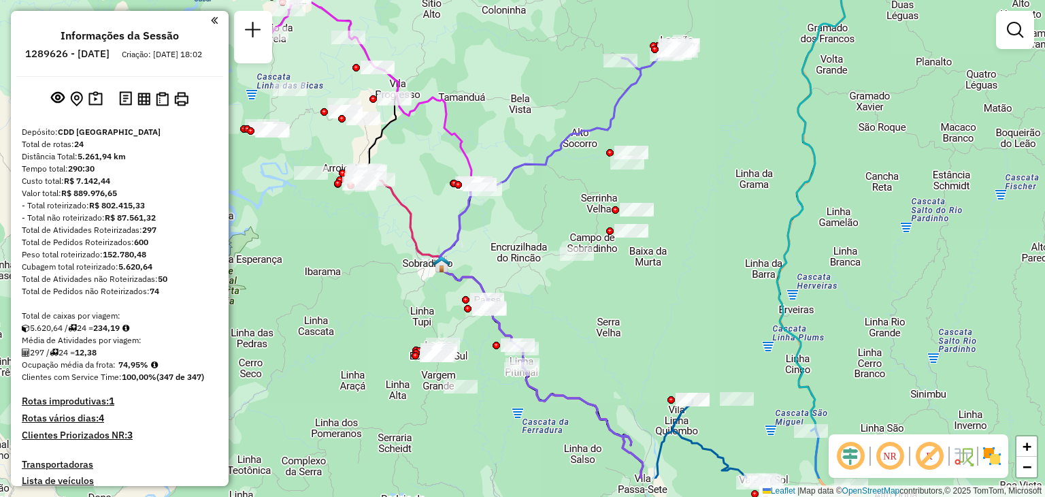
drag, startPoint x: 510, startPoint y: 384, endPoint x: 487, endPoint y: 316, distance: 72.1
click at [485, 302] on div at bounding box center [490, 309] width 34 height 14
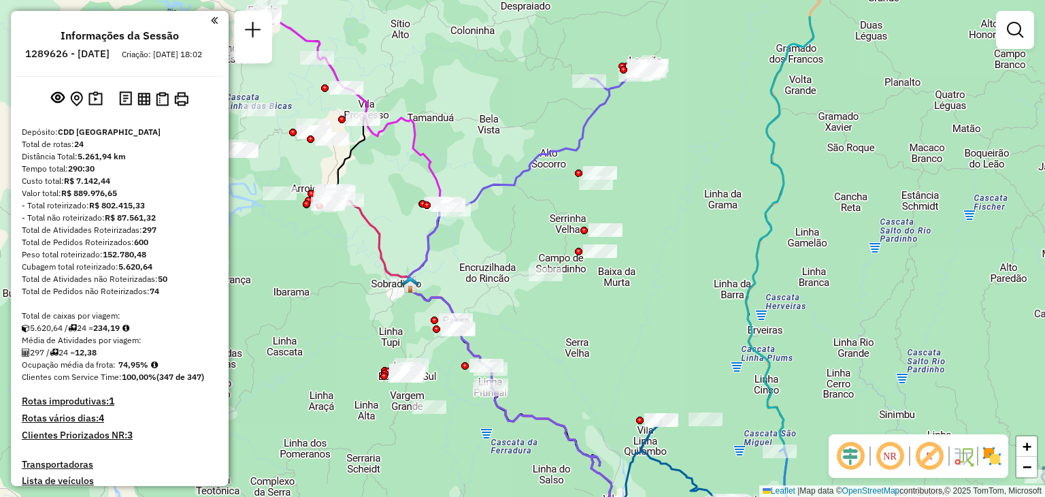
drag, startPoint x: 415, startPoint y: 232, endPoint x: 454, endPoint y: 310, distance: 87.3
click at [454, 310] on icon at bounding box center [691, 345] width 566 height 534
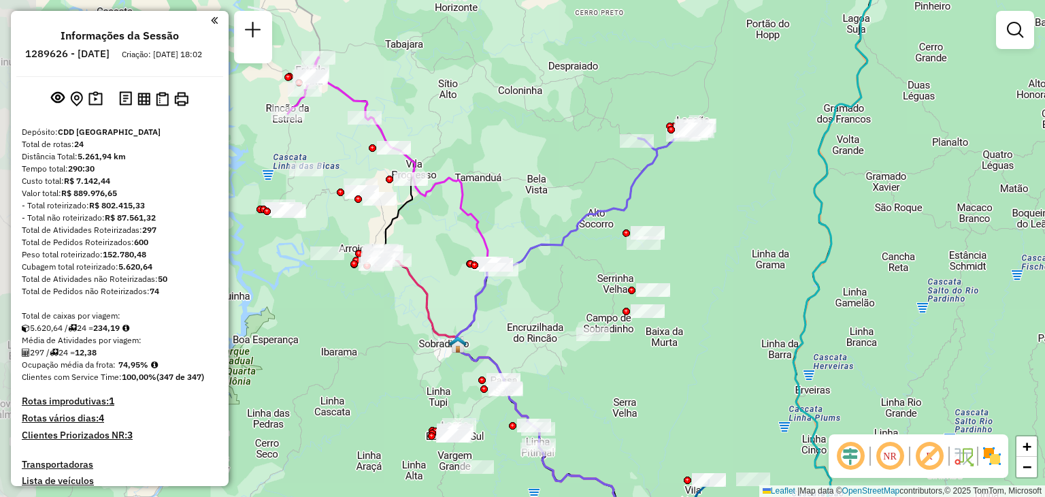
drag, startPoint x: 438, startPoint y: 282, endPoint x: 474, endPoint y: 328, distance: 59.1
click at [474, 328] on icon at bounding box center [563, 365] width 214 height 455
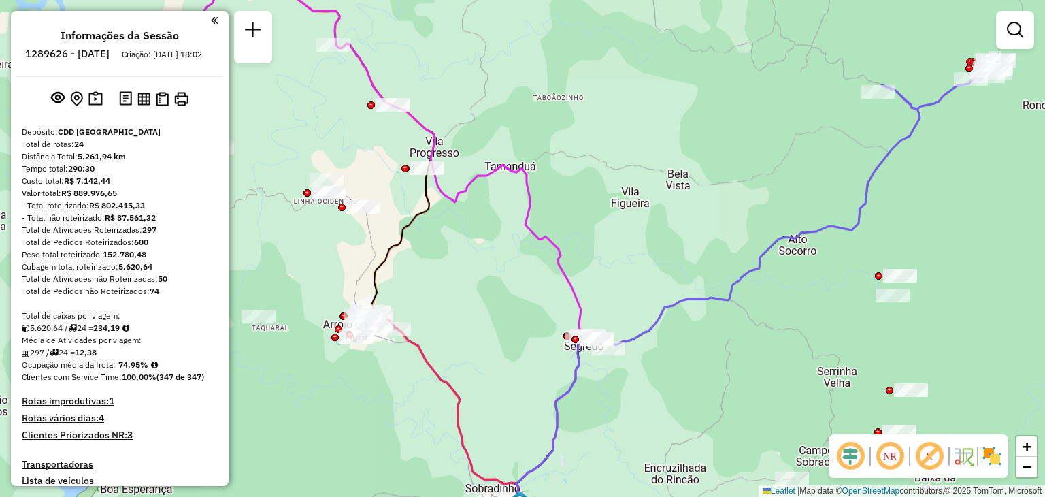
drag, startPoint x: 380, startPoint y: 211, endPoint x: 406, endPoint y: 251, distance: 47.8
click at [406, 251] on icon at bounding box center [398, 286] width 436 height 596
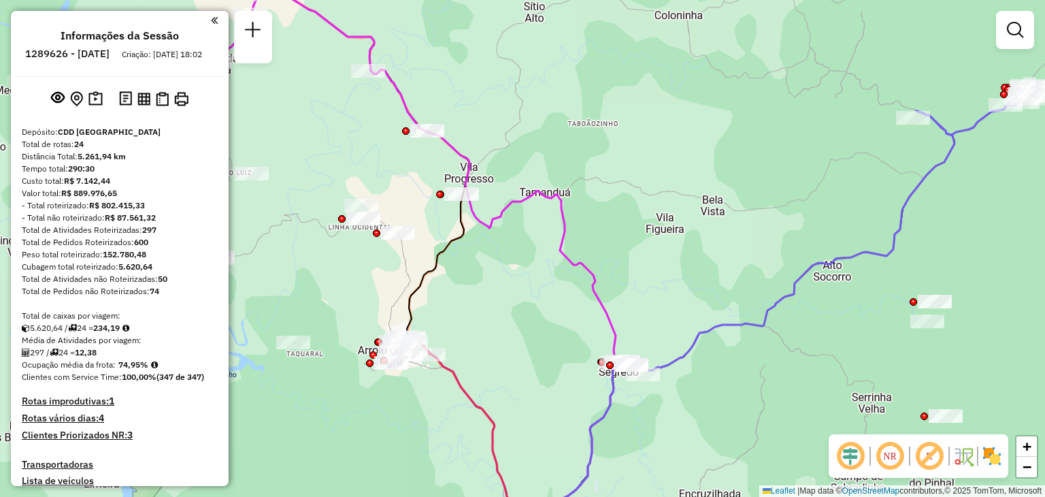
drag, startPoint x: 391, startPoint y: 210, endPoint x: 442, endPoint y: 246, distance: 62.7
click at [442, 246] on div "Janela de atendimento Grade de atendimento Capacidade Transportadoras Veículos …" at bounding box center [522, 248] width 1045 height 497
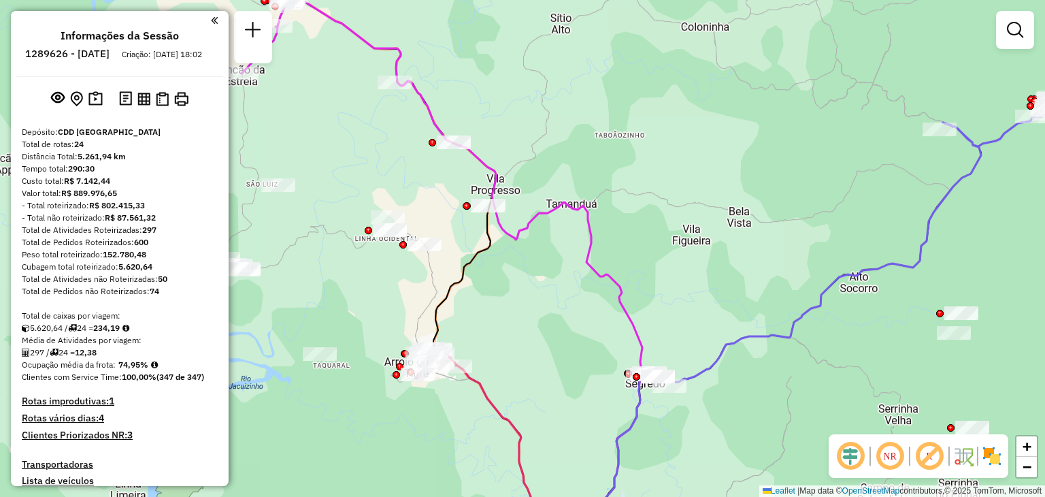
drag, startPoint x: 456, startPoint y: 263, endPoint x: 480, endPoint y: 245, distance: 29.7
click at [480, 245] on div "Janela de atendimento Grade de atendimento Capacidade Transportadoras Veículos …" at bounding box center [522, 248] width 1045 height 497
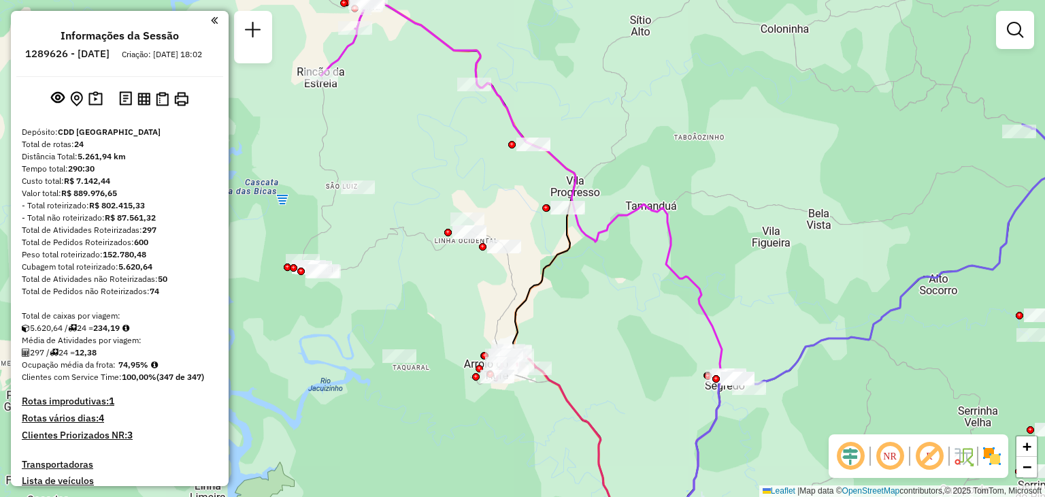
drag, startPoint x: 376, startPoint y: 265, endPoint x: 441, endPoint y: 284, distance: 68.0
click at [441, 284] on div "Janela de atendimento Grade de atendimento Capacidade Transportadoras Veículos …" at bounding box center [522, 248] width 1045 height 497
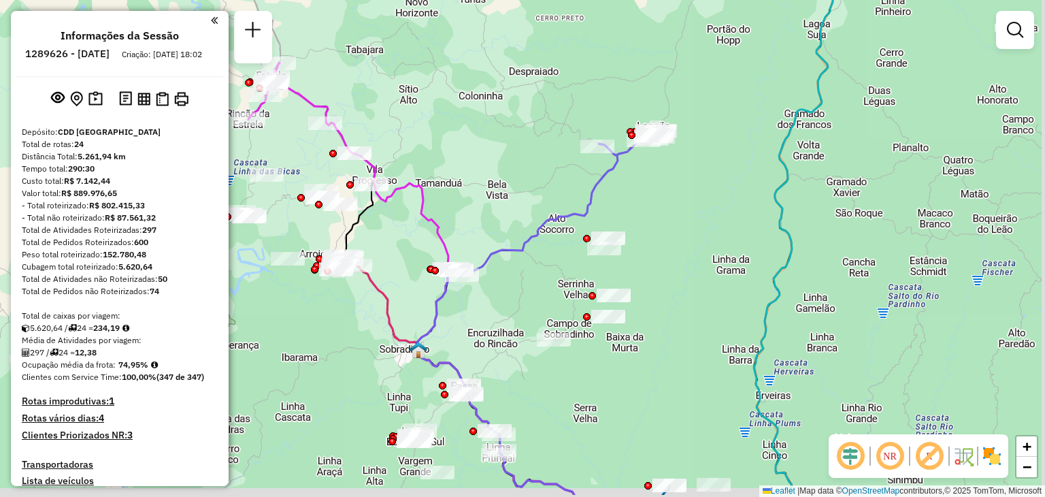
drag, startPoint x: 534, startPoint y: 308, endPoint x: 399, endPoint y: 256, distance: 145.0
click at [399, 256] on div "Janela de atendimento Grade de atendimento Capacidade Transportadoras Veículos …" at bounding box center [522, 248] width 1045 height 497
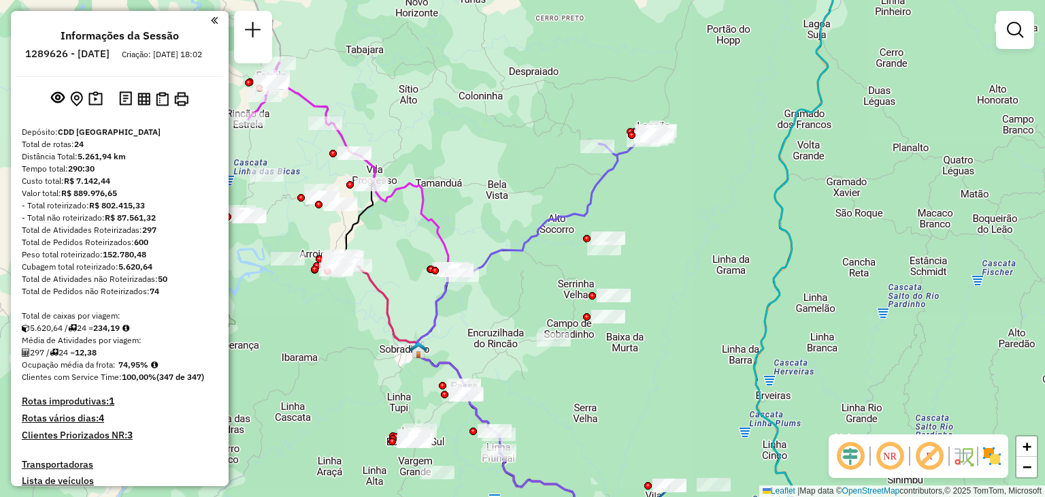
drag, startPoint x: 532, startPoint y: 331, endPoint x: 501, endPoint y: 188, distance: 145.6
click at [499, 185] on div "Rota 13 - Placa IUD9B84 41804680 - SUPERMERCADO LBC LTD Janela de atendimento G…" at bounding box center [522, 248] width 1045 height 497
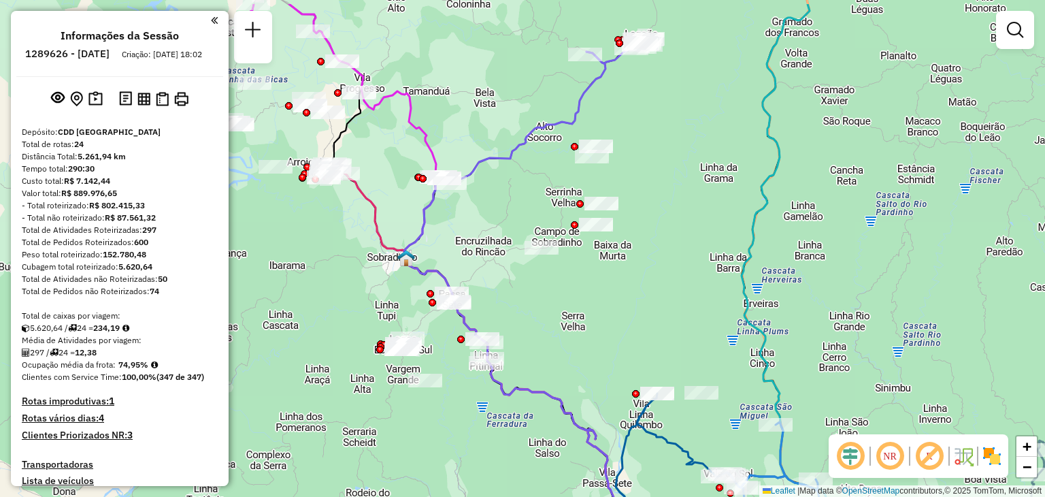
drag, startPoint x: 583, startPoint y: 295, endPoint x: 570, endPoint y: 341, distance: 48.0
click at [570, 341] on div "Janela de atendimento Grade de atendimento Capacidade Transportadoras Veículos …" at bounding box center [522, 248] width 1045 height 497
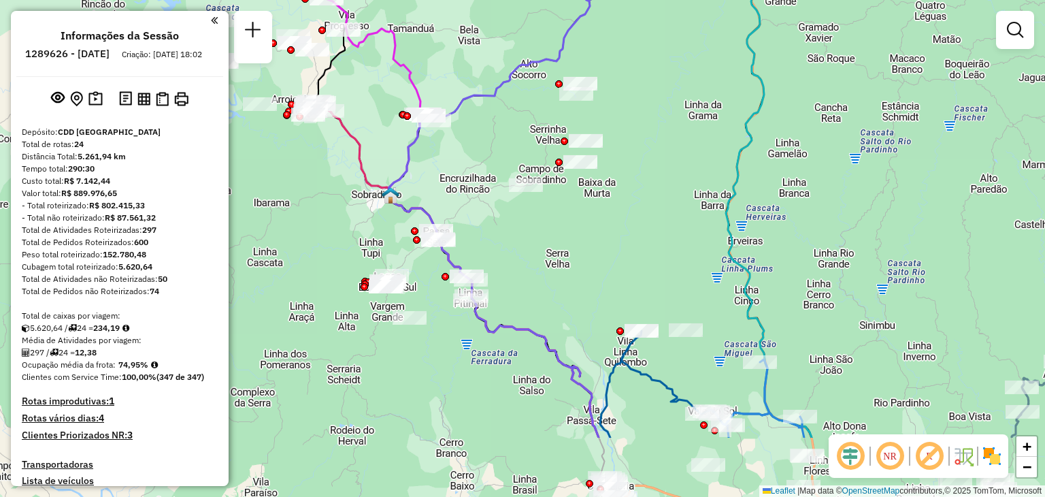
drag, startPoint x: 589, startPoint y: 316, endPoint x: 585, endPoint y: 211, distance: 105.5
click at [585, 208] on div "Janela de atendimento Grade de atendimento Capacidade Transportadoras Veículos …" at bounding box center [522, 248] width 1045 height 497
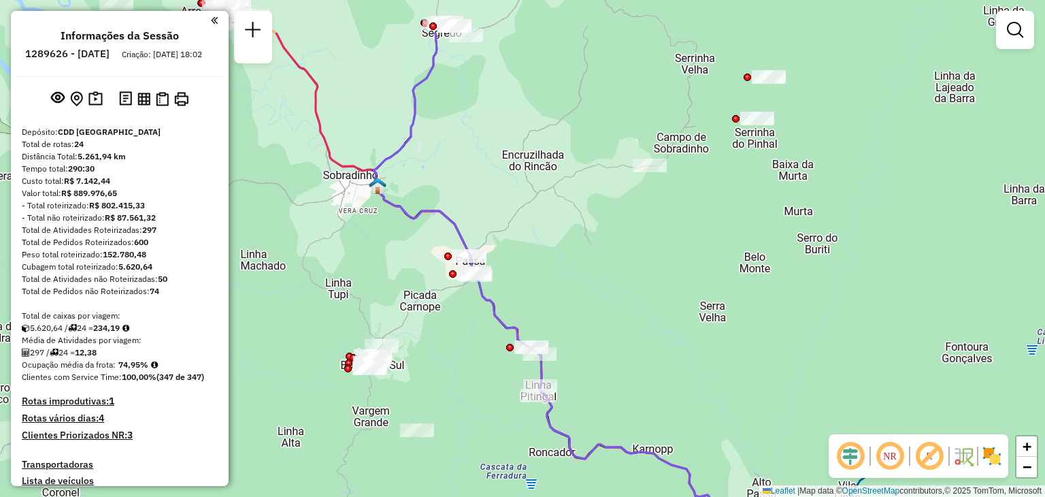
drag, startPoint x: 590, startPoint y: 151, endPoint x: 607, endPoint y: 265, distance: 115.6
click at [606, 269] on div "Janela de atendimento Grade de atendimento Capacidade Transportadoras Veículos …" at bounding box center [522, 248] width 1045 height 497
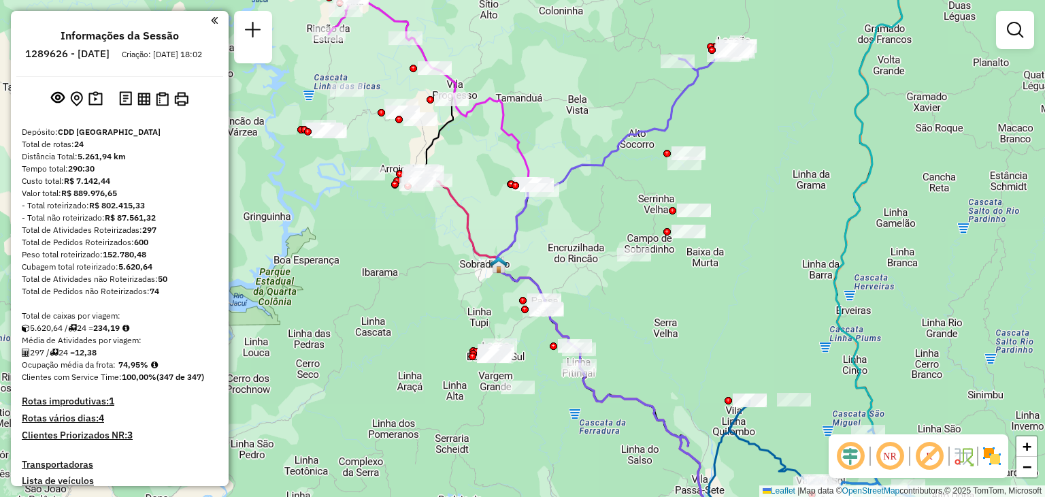
drag, startPoint x: 557, startPoint y: 170, endPoint x: 561, endPoint y: 203, distance: 32.8
click at [561, 203] on div "Janela de atendimento Grade de atendimento Capacidade Transportadoras Veículos …" at bounding box center [522, 248] width 1045 height 497
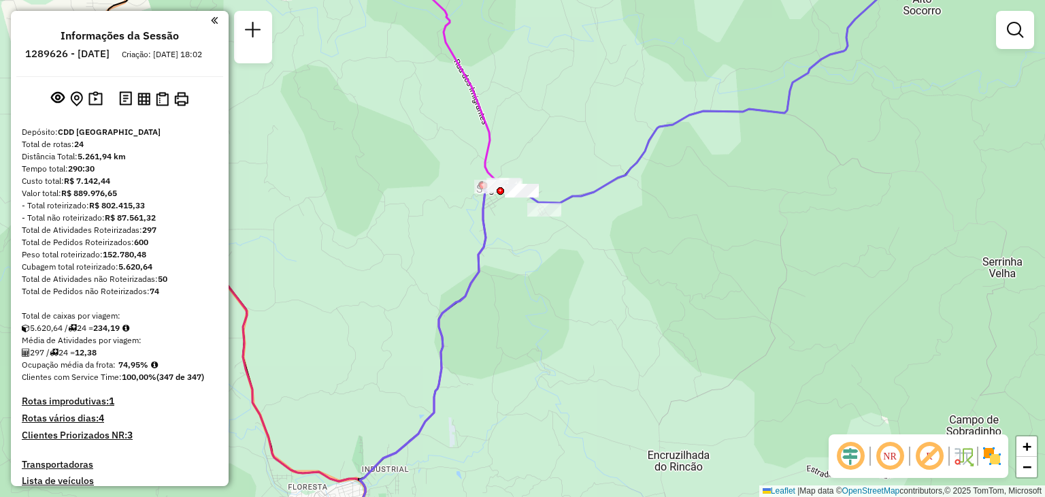
drag, startPoint x: 608, startPoint y: 191, endPoint x: 436, endPoint y: 246, distance: 181.4
click at [436, 247] on icon at bounding box center [703, 249] width 686 height 596
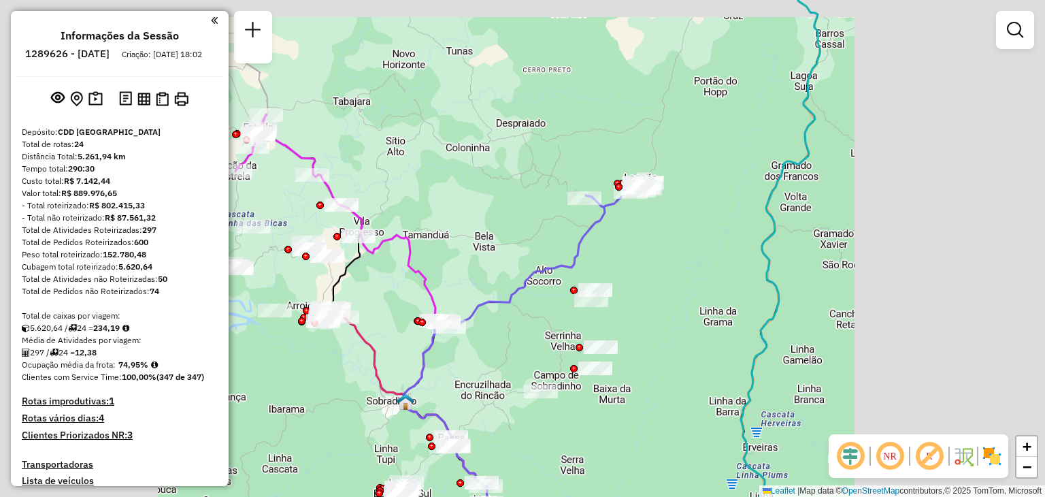
drag, startPoint x: 514, startPoint y: 257, endPoint x: 548, endPoint y: 167, distance: 96.9
click at [548, 167] on div "Janela de atendimento Grade de atendimento Capacidade Transportadoras Veículos …" at bounding box center [522, 248] width 1045 height 497
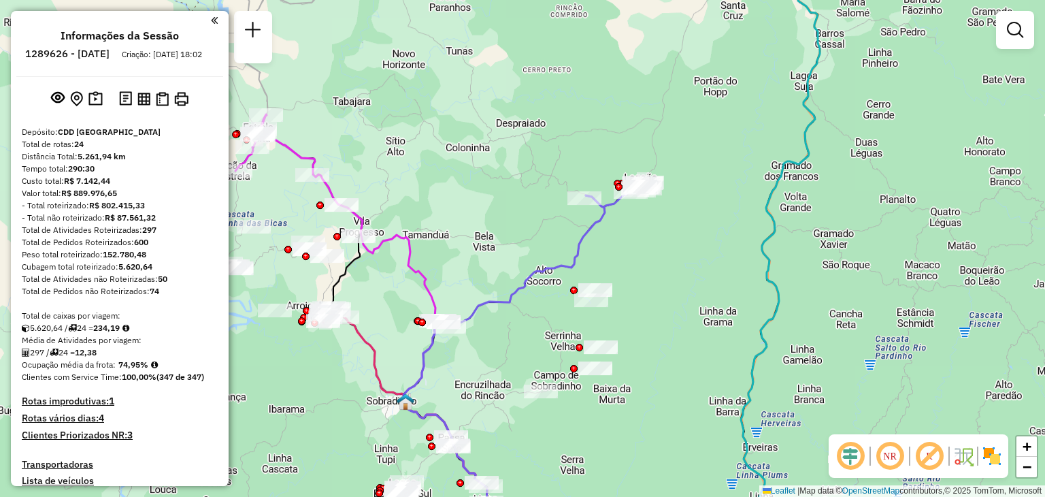
drag, startPoint x: 523, startPoint y: 234, endPoint x: 550, endPoint y: 131, distance: 106.3
click at [550, 131] on div "Janela de atendimento Grade de atendimento Capacidade Transportadoras Veículos …" at bounding box center [522, 248] width 1045 height 497
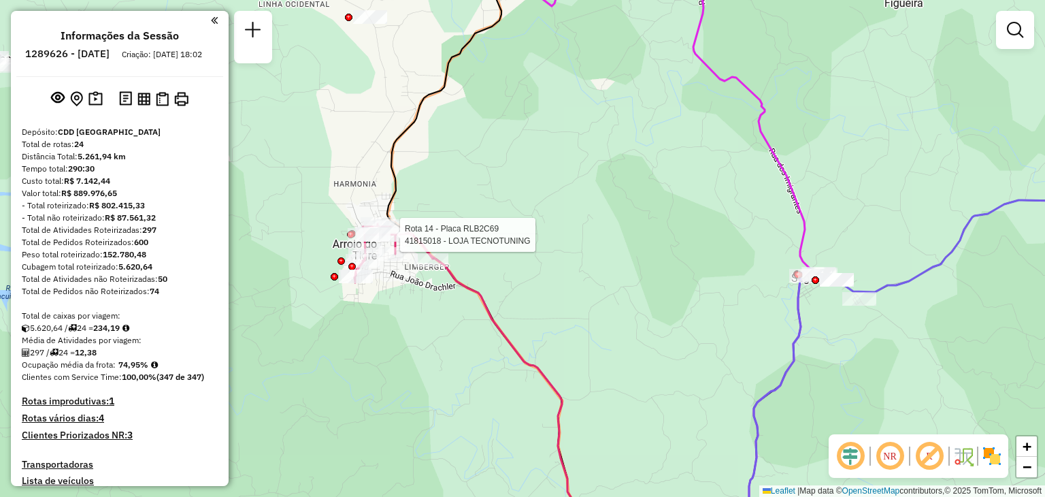
select select "**********"
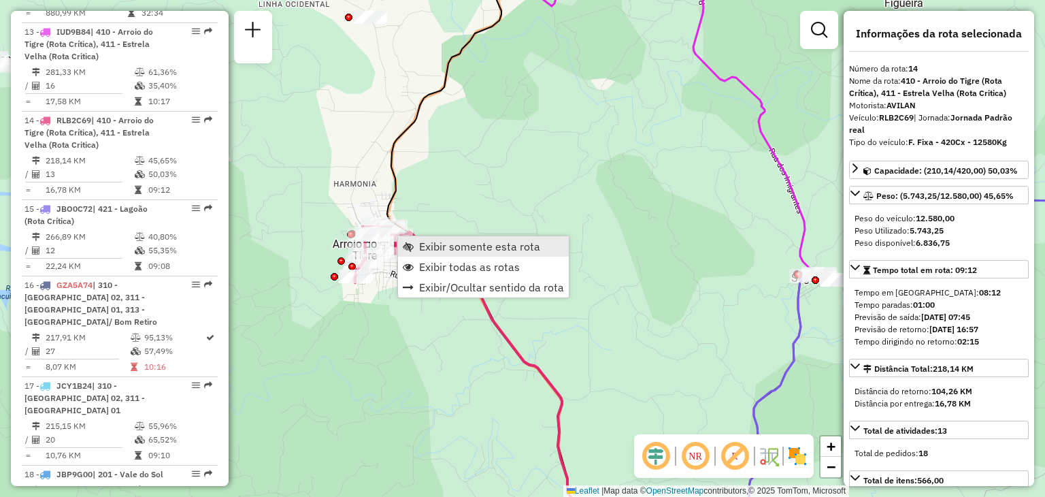
scroll to position [1473, 0]
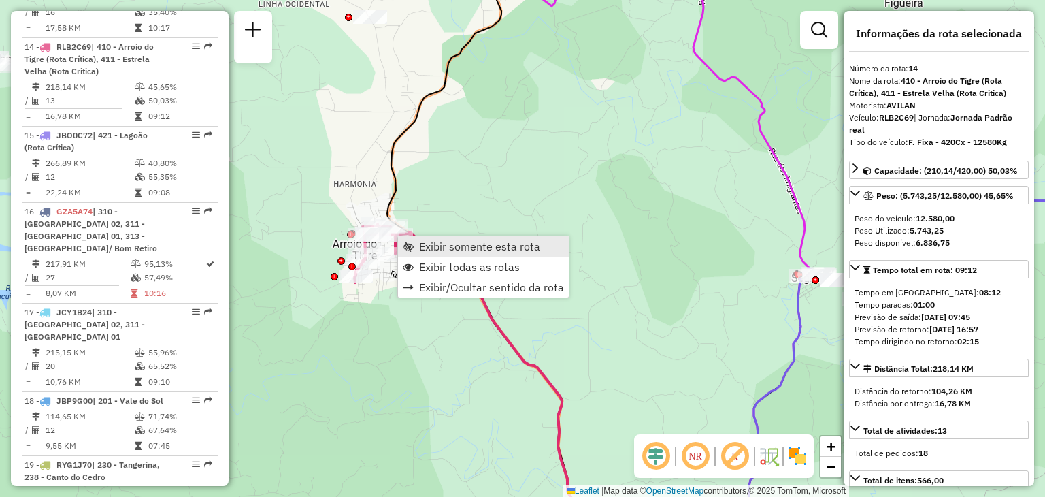
click at [420, 248] on span "Exibir somente esta rota" at bounding box center [479, 246] width 121 height 11
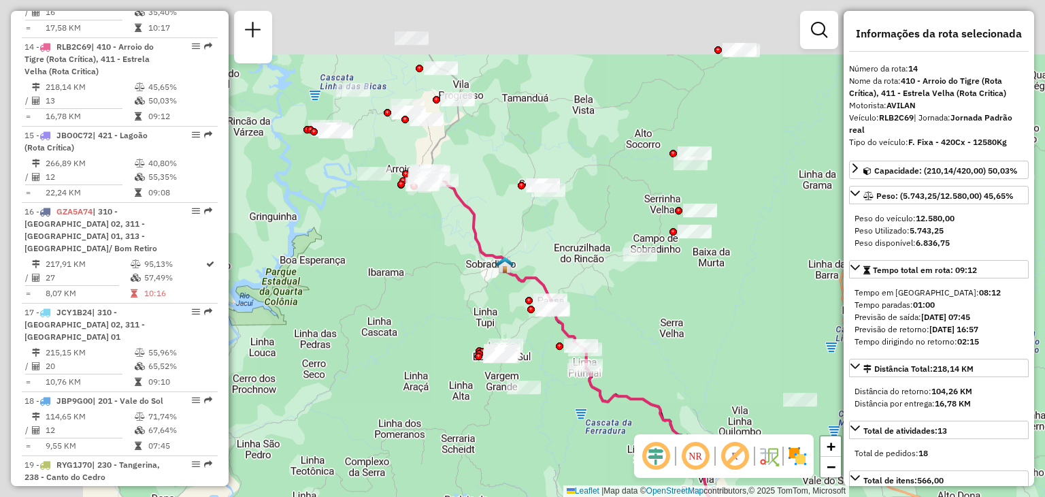
drag, startPoint x: 378, startPoint y: 226, endPoint x: 610, endPoint y: 390, distance: 284.2
click at [610, 390] on icon at bounding box center [756, 413] width 659 height 480
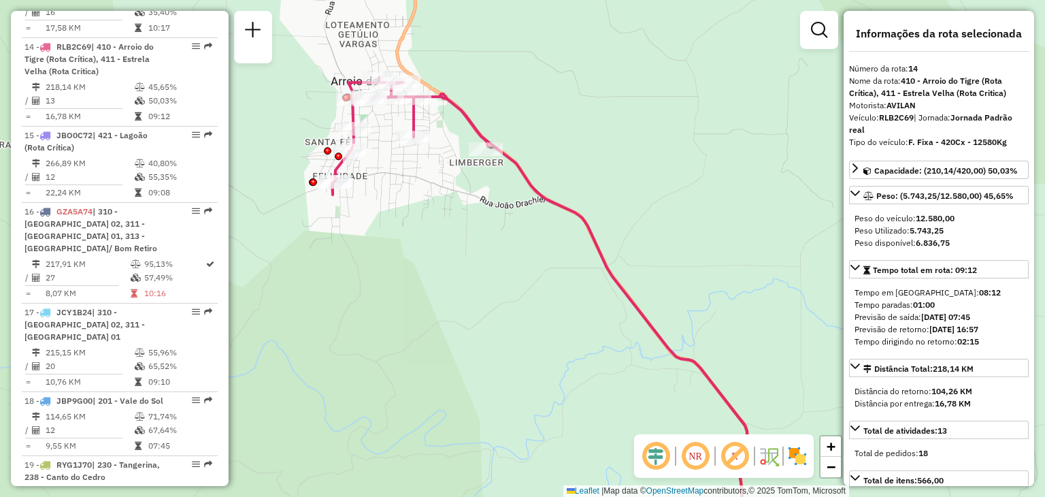
click at [460, 248] on div "Janela de atendimento Grade de atendimento Capacidade Transportadoras Veículos …" at bounding box center [522, 248] width 1045 height 497
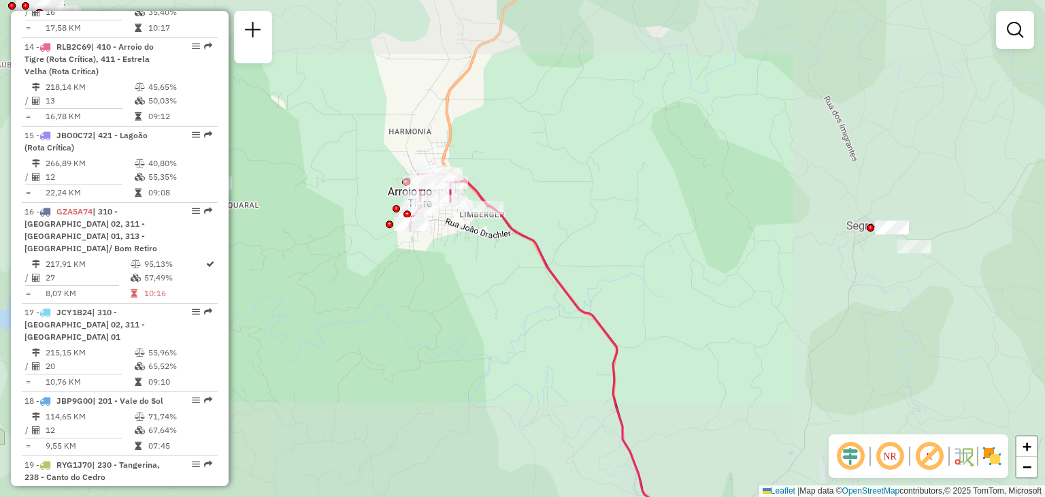
drag, startPoint x: 544, startPoint y: 322, endPoint x: 448, endPoint y: 135, distance: 210.6
click at [448, 134] on div "Janela de atendimento Grade de atendimento Capacidade Transportadoras Veículos …" at bounding box center [522, 248] width 1045 height 497
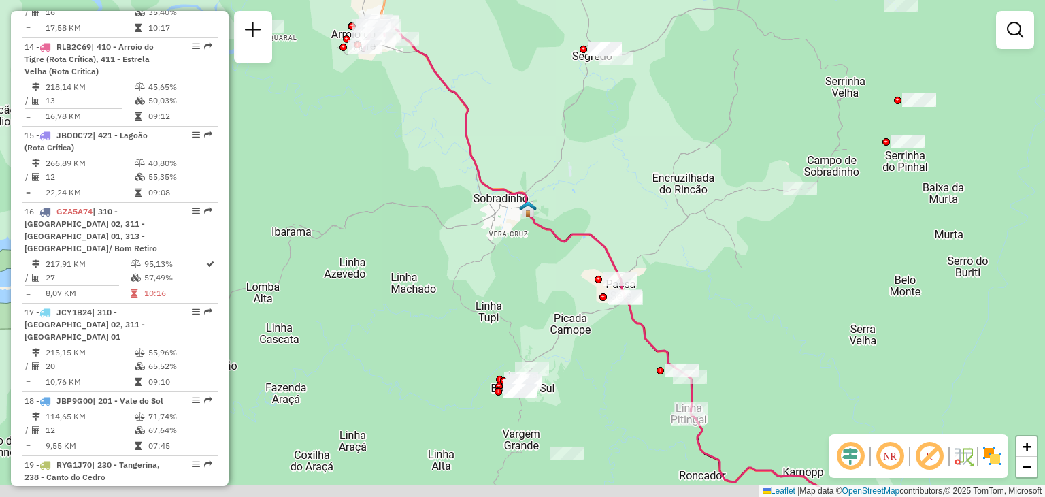
drag, startPoint x: 495, startPoint y: 223, endPoint x: 462, endPoint y: 144, distance: 85.7
click at [460, 139] on icon at bounding box center [597, 256] width 448 height 462
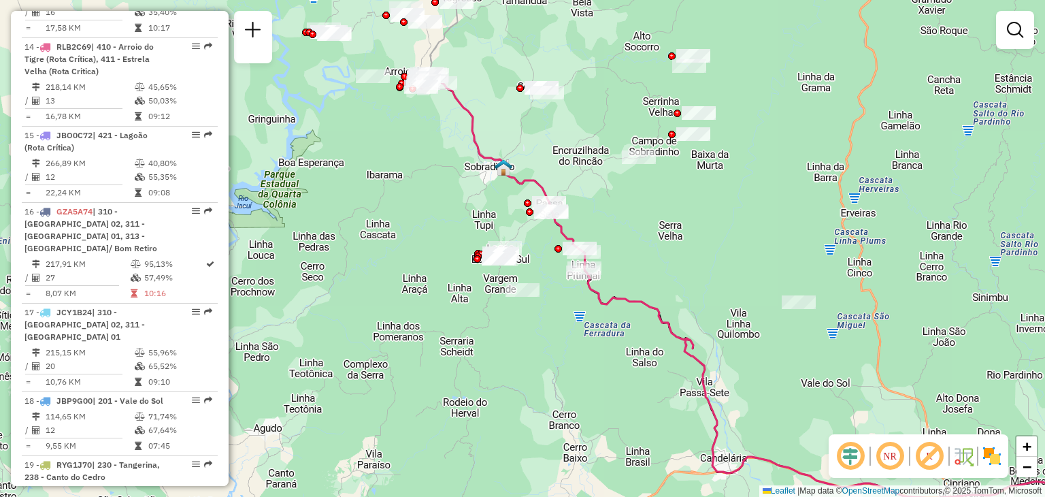
drag, startPoint x: 552, startPoint y: 257, endPoint x: 520, endPoint y: 208, distance: 58.5
click at [520, 208] on div "Janela de atendimento Grade de atendimento Capacidade Transportadoras Veículos …" at bounding box center [522, 248] width 1045 height 497
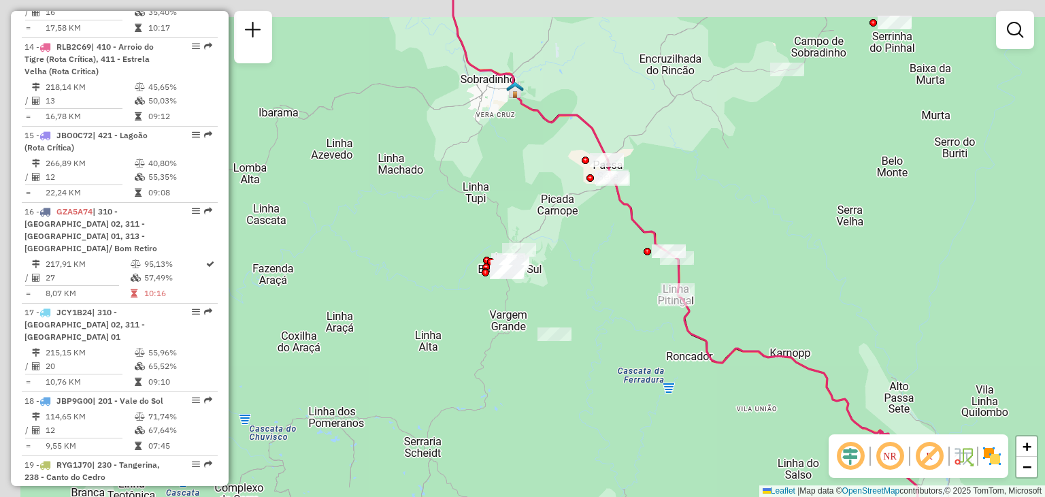
drag, startPoint x: 504, startPoint y: 179, endPoint x: 561, endPoint y: 227, distance: 74.4
click at [561, 227] on div "Janela de atendimento Grade de atendimento Capacidade Transportadoras Veículos …" at bounding box center [522, 248] width 1045 height 497
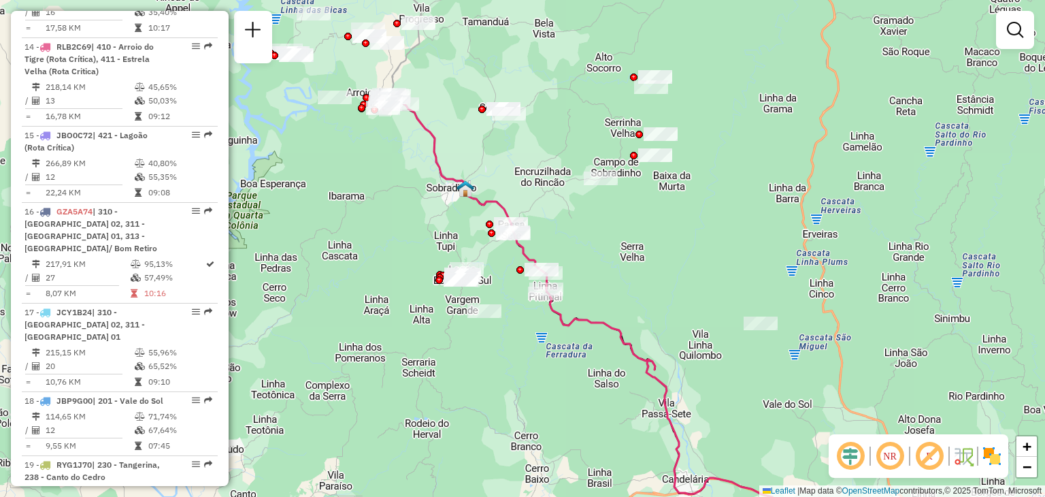
drag, startPoint x: 583, startPoint y: 170, endPoint x: 577, endPoint y: 215, distance: 45.2
click at [577, 214] on div "Janela de atendimento Grade de atendimento Capacidade Transportadoras Veículos …" at bounding box center [522, 248] width 1045 height 497
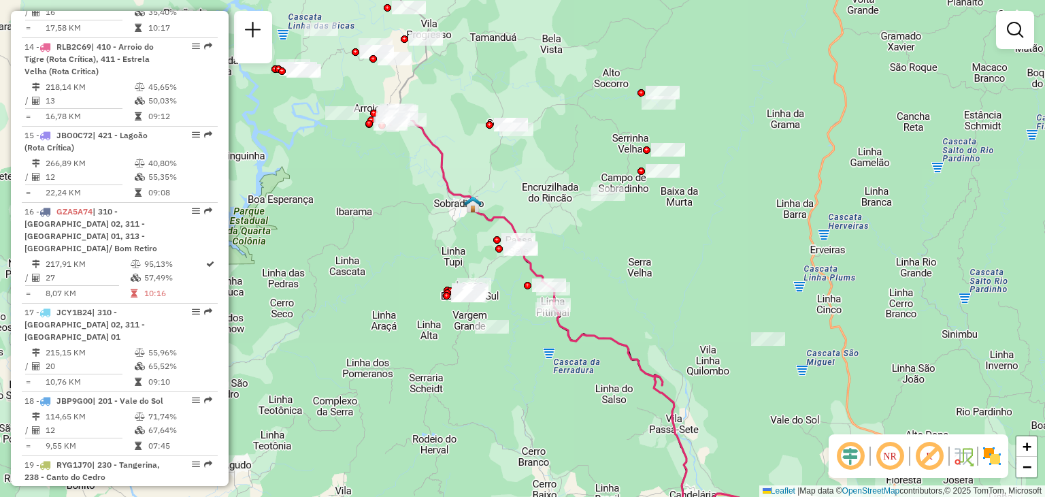
drag, startPoint x: 569, startPoint y: 214, endPoint x: 576, endPoint y: 225, distance: 12.3
click at [576, 225] on div "Janela de atendimento Grade de atendimento Capacidade Transportadoras Veículos …" at bounding box center [522, 248] width 1045 height 497
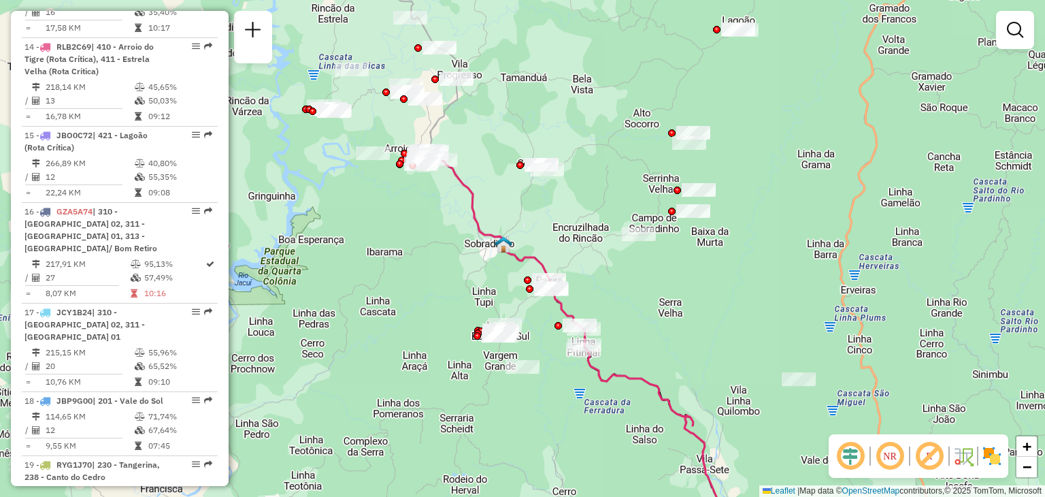
drag, startPoint x: 572, startPoint y: 210, endPoint x: 588, endPoint y: 229, distance: 25.1
click at [588, 229] on div "Janela de atendimento Grade de atendimento Capacidade Transportadoras Veículos …" at bounding box center [522, 248] width 1045 height 497
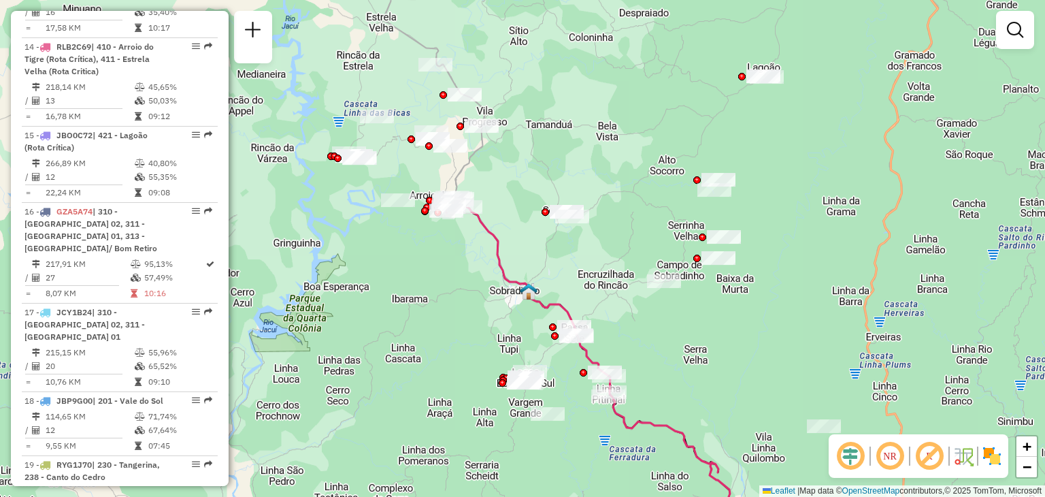
drag, startPoint x: 496, startPoint y: 181, endPoint x: 523, endPoint y: 228, distance: 54.3
click at [528, 238] on div "Janela de atendimento Grade de atendimento Capacidade Transportadoras Veículos …" at bounding box center [522, 248] width 1045 height 497
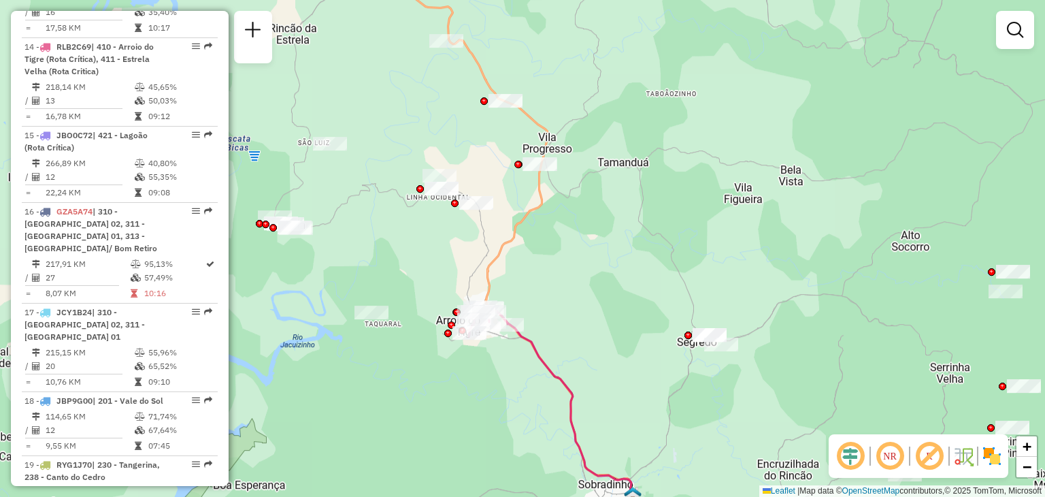
drag, startPoint x: 475, startPoint y: 213, endPoint x: 512, endPoint y: 250, distance: 52.5
click at [512, 250] on div "Janela de atendimento Grade de atendimento Capacidade Transportadoras Veículos …" at bounding box center [522, 248] width 1045 height 497
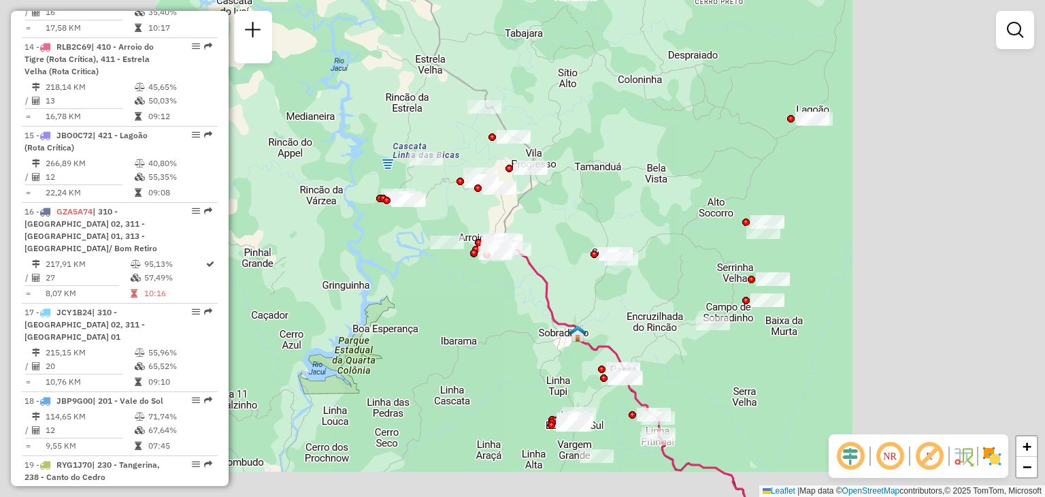
drag, startPoint x: 628, startPoint y: 195, endPoint x: 572, endPoint y: 125, distance: 90.5
click at [572, 125] on div "Janela de atendimento Grade de atendimento Capacidade Transportadoras Veículos …" at bounding box center [522, 248] width 1045 height 497
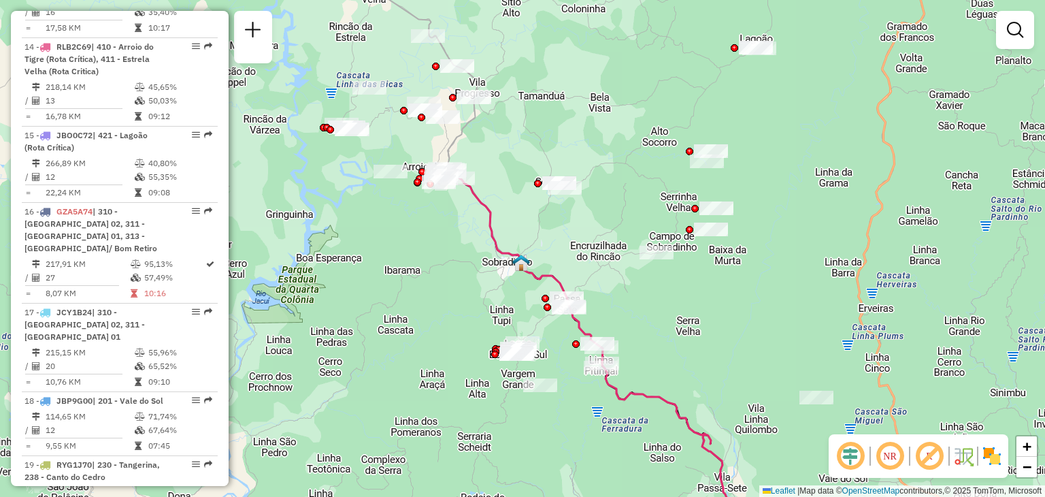
drag, startPoint x: 648, startPoint y: 180, endPoint x: 615, endPoint y: 127, distance: 62.3
click at [615, 127] on div "Janela de atendimento Grade de atendimento Capacidade Transportadoras Veículos …" at bounding box center [522, 248] width 1045 height 497
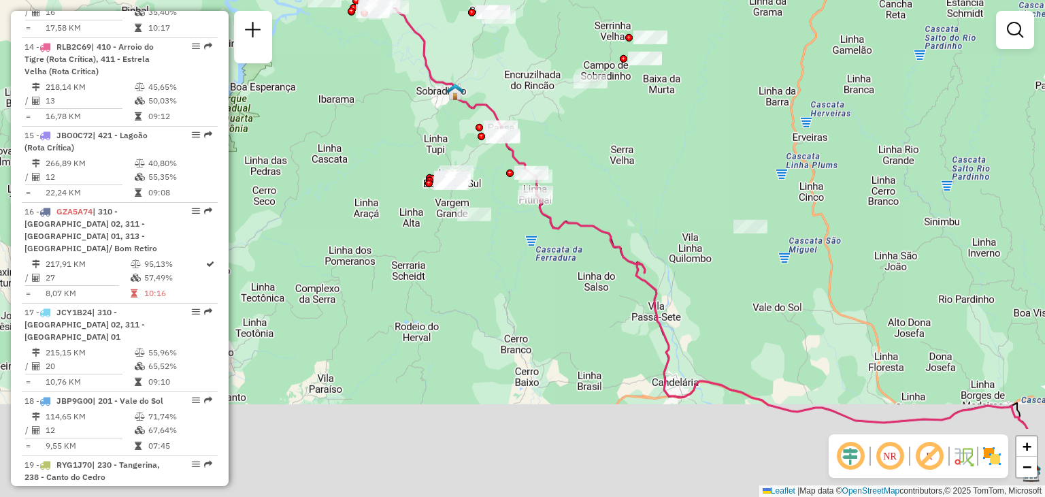
drag, startPoint x: 653, startPoint y: 236, endPoint x: 619, endPoint y: 114, distance: 127.3
click at [619, 112] on div "Janela de atendimento Grade de atendimento Capacidade Transportadoras Veículos …" at bounding box center [522, 248] width 1045 height 497
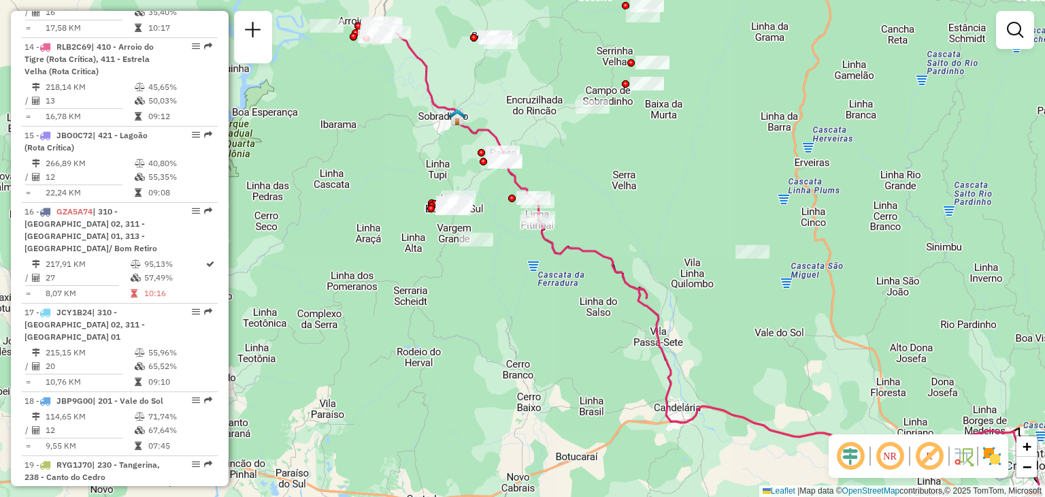
drag, startPoint x: 610, startPoint y: 149, endPoint x: 651, endPoint y: 270, distance: 127.8
click at [651, 273] on div "Janela de atendimento Grade de atendimento Capacidade Transportadoras Veículos …" at bounding box center [522, 248] width 1045 height 497
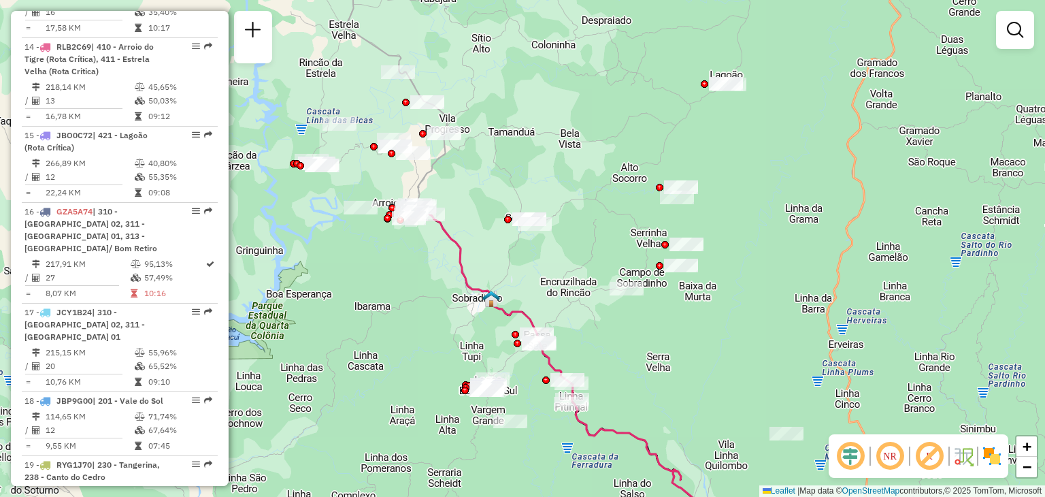
click at [701, 120] on div "Janela de atendimento Grade de atendimento Capacidade Transportadoras Veículos …" at bounding box center [522, 248] width 1045 height 497
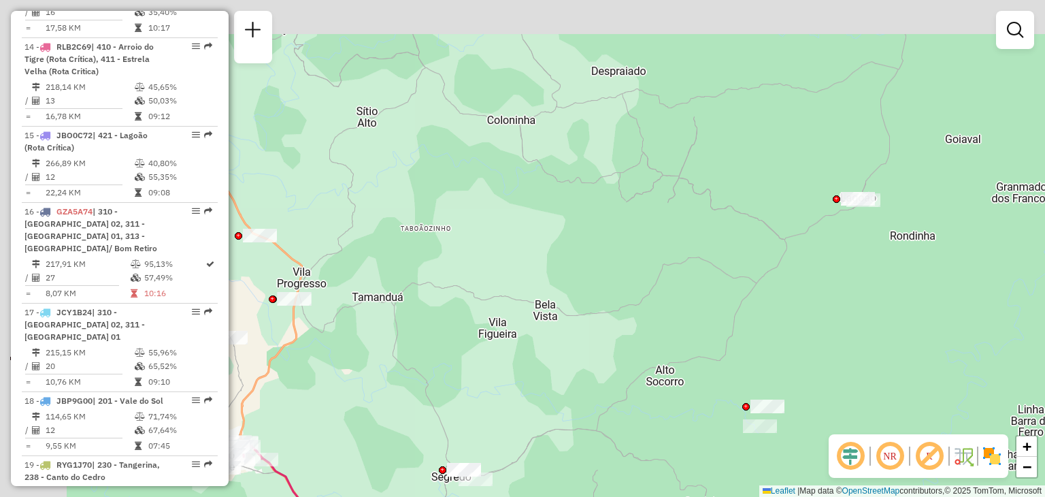
drag, startPoint x: 498, startPoint y: 172, endPoint x: 628, endPoint y: 284, distance: 171.8
click at [628, 287] on div "Janela de atendimento Grade de atendimento Capacidade Transportadoras Veículos …" at bounding box center [522, 248] width 1045 height 497
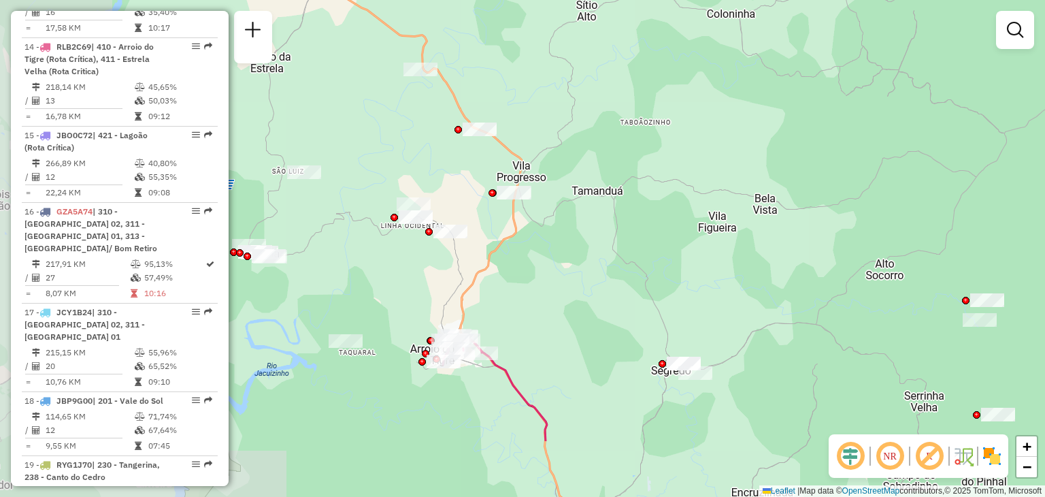
drag, startPoint x: 529, startPoint y: 269, endPoint x: 749, endPoint y: 163, distance: 243.8
click at [749, 163] on div "Janela de atendimento Grade de atendimento Capacidade Transportadoras Veículos …" at bounding box center [522, 248] width 1045 height 497
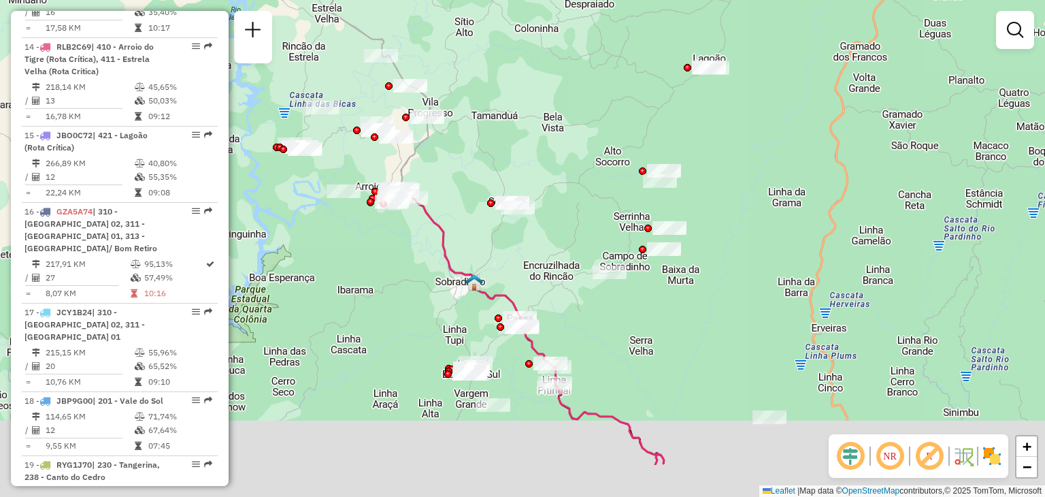
drag, startPoint x: 591, startPoint y: 254, endPoint x: 536, endPoint y: 171, distance: 99.5
click at [536, 171] on div "Janela de atendimento Grade de atendimento Capacidade Transportadoras Veículos …" at bounding box center [522, 248] width 1045 height 497
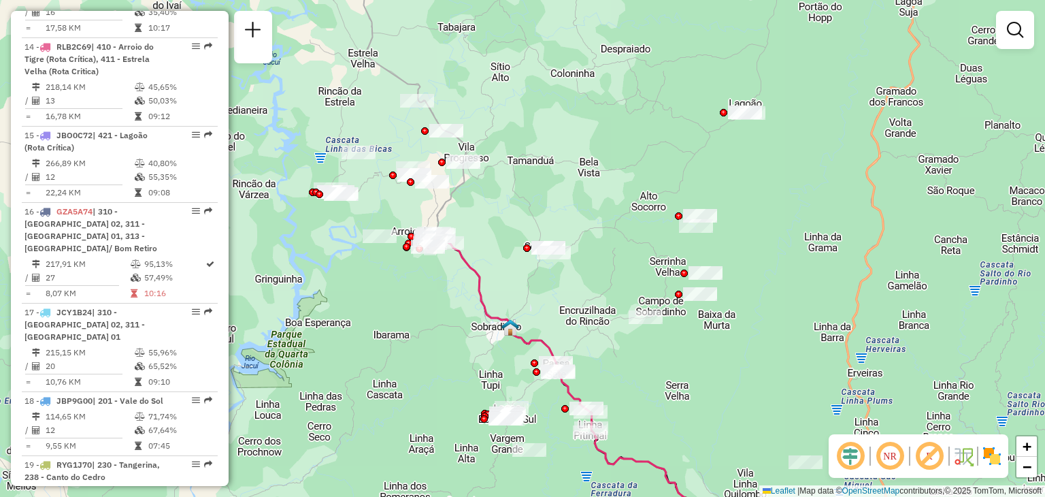
drag, startPoint x: 442, startPoint y: 208, endPoint x: 466, endPoint y: 217, distance: 25.7
click at [479, 254] on div "Janela de atendimento Grade de atendimento Capacidade Transportadoras Veículos …" at bounding box center [522, 248] width 1045 height 497
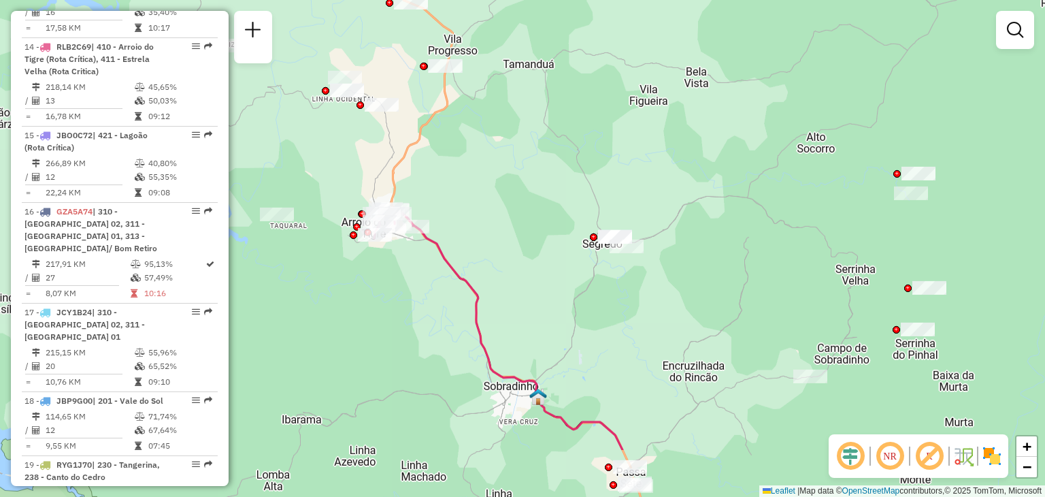
drag, startPoint x: 597, startPoint y: 198, endPoint x: 537, endPoint y: 96, distance: 118.3
click at [537, 96] on div "Janela de atendimento Grade de atendimento Capacidade Transportadoras Veículos …" at bounding box center [522, 248] width 1045 height 497
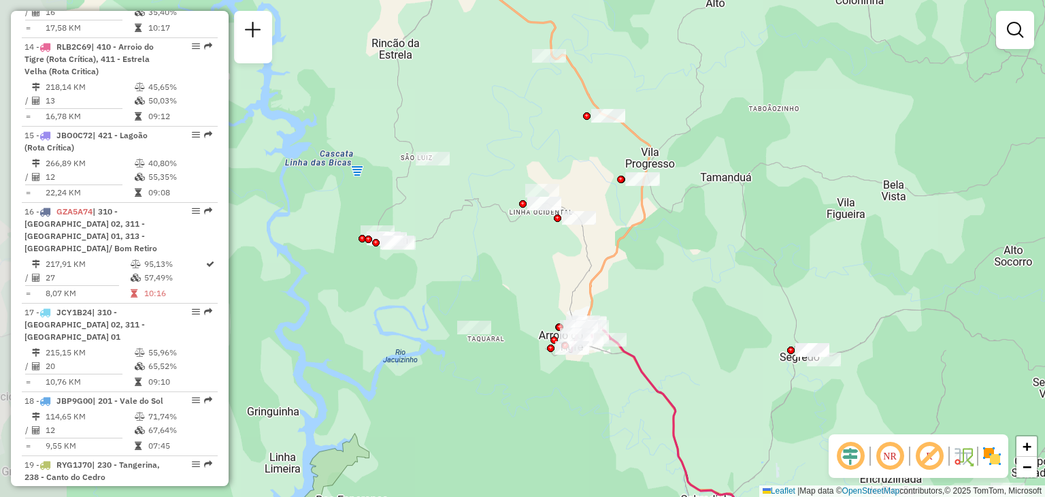
drag, startPoint x: 638, startPoint y: 146, endPoint x: 789, endPoint y: 222, distance: 169.2
click at [814, 243] on div "Janela de atendimento Grade de atendimento Capacidade Transportadoras Veículos …" at bounding box center [522, 248] width 1045 height 497
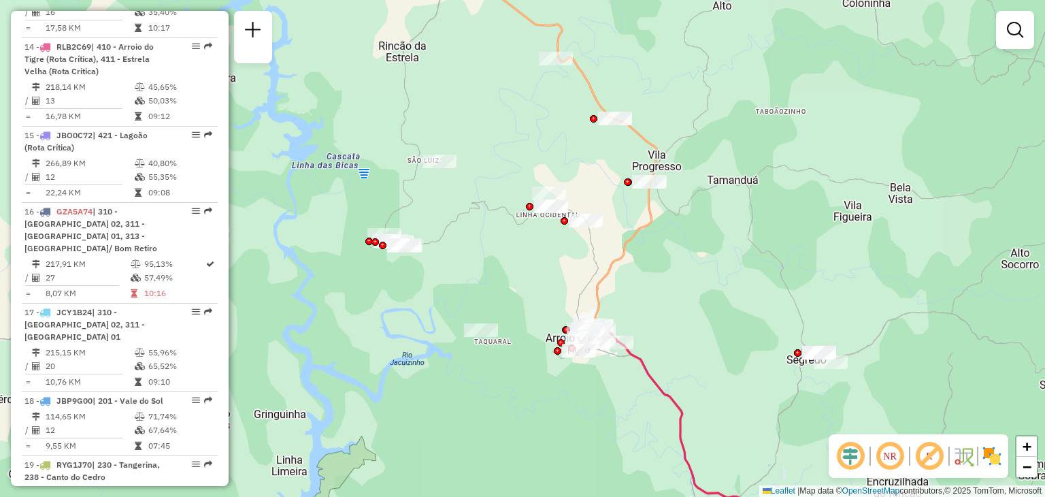
drag, startPoint x: 695, startPoint y: 220, endPoint x: 703, endPoint y: 222, distance: 7.6
click at [702, 222] on div "Janela de atendimento Grade de atendimento Capacidade Transportadoras Veículos …" at bounding box center [522, 248] width 1045 height 497
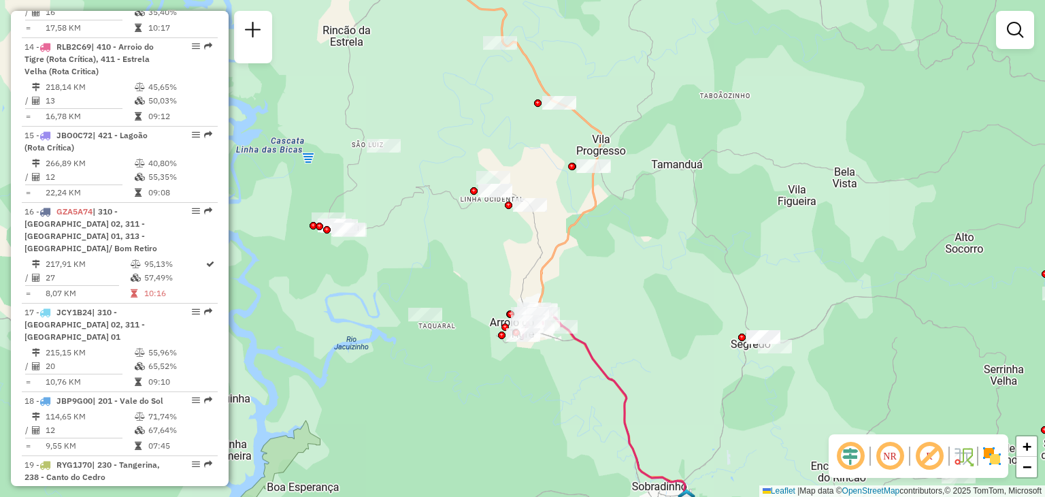
drag, startPoint x: 708, startPoint y: 246, endPoint x: 638, endPoint y: 227, distance: 72.6
click at [640, 229] on div "Janela de atendimento Grade de atendimento Capacidade Transportadoras Veículos …" at bounding box center [522, 248] width 1045 height 497
